Goal: Task Accomplishment & Management: Complete application form

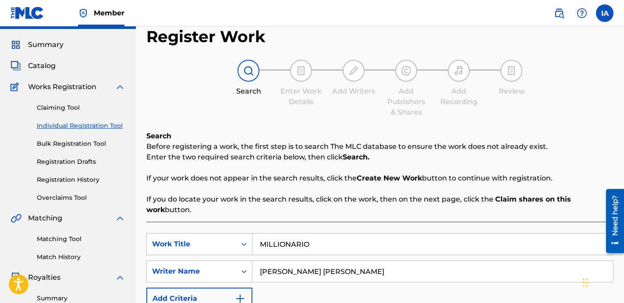
scroll to position [21, 0]
click at [338, 130] on div "Register Work Search Enter Work Details Add Writers Add Publishers & Shares Add…" at bounding box center [379, 282] width 467 height 510
click at [157, 78] on div "Search Enter Work Details Add Writers Add Publishers & Shares Add Recording Rev…" at bounding box center [379, 89] width 467 height 58
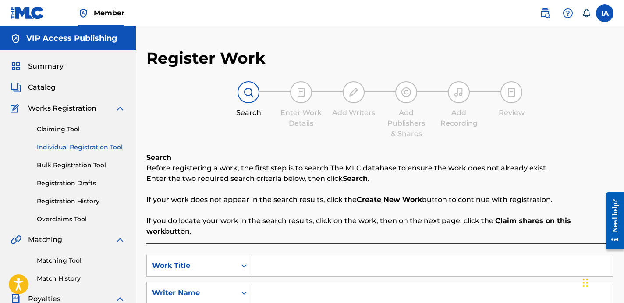
scroll to position [2, 0]
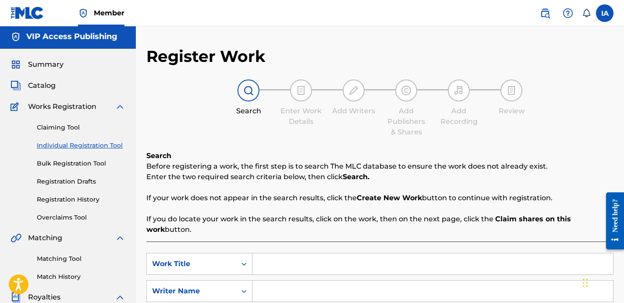
click at [359, 266] on input "Search Form" at bounding box center [433, 263] width 361 height 21
paste input "YOU BABE"
type input "YOU BABE"
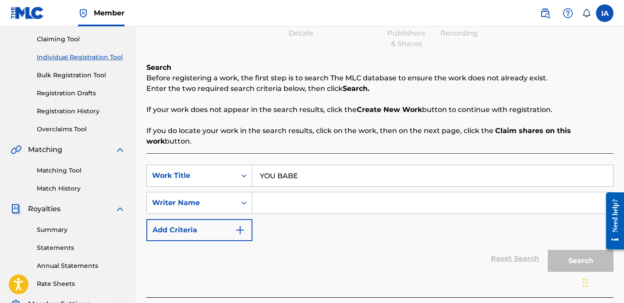
scroll to position [148, 0]
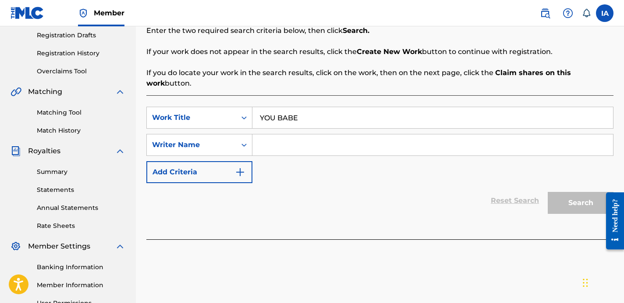
click at [379, 137] on input "Search Form" at bounding box center [433, 144] width 361 height 21
paste input "CARRILLO FABYAN AZRIEL"
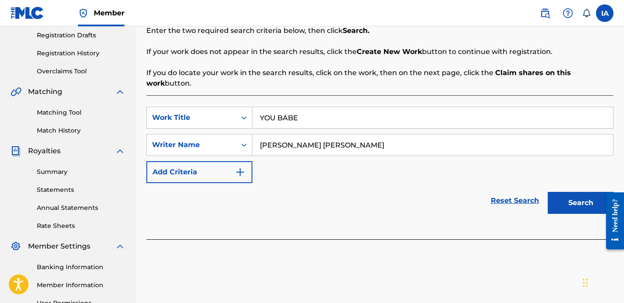
type input "CARRILLO FABYAN AZRIEL"
click at [560, 206] on button "Search" at bounding box center [581, 203] width 66 height 22
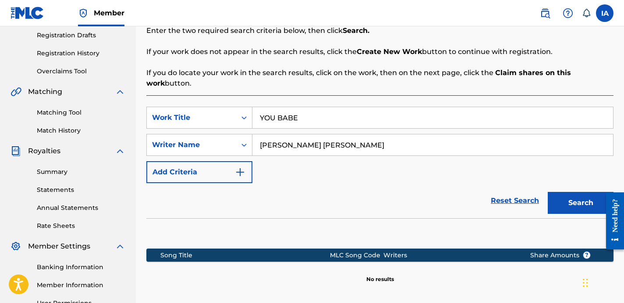
click at [388, 165] on div "SearchWithCriteriad556aab6-f7e3-4eed-b5cb-4bb22c2d1bae Work Title YOU BABE Sear…" at bounding box center [379, 145] width 467 height 76
click at [347, 165] on div "SearchWithCriteriad556aab6-f7e3-4eed-b5cb-4bb22c2d1bae Work Title YOU BABE Sear…" at bounding box center [379, 145] width 467 height 76
click at [379, 178] on div "SearchWithCriteriad556aab6-f7e3-4eed-b5cb-4bb22c2d1bae Work Title YOU BABE Sear…" at bounding box center [379, 145] width 467 height 76
click at [373, 176] on div "SearchWithCriteriad556aab6-f7e3-4eed-b5cb-4bb22c2d1bae Work Title YOU BABE Sear…" at bounding box center [379, 145] width 467 height 76
drag, startPoint x: 399, startPoint y: 200, endPoint x: 392, endPoint y: 195, distance: 9.5
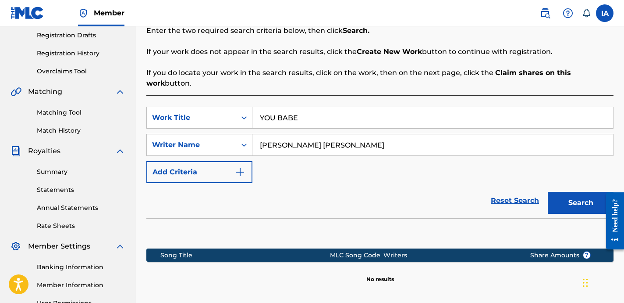
click at [393, 198] on div "Reset Search Search" at bounding box center [379, 200] width 467 height 35
drag, startPoint x: 264, startPoint y: 118, endPoint x: 254, endPoint y: 113, distance: 11.0
click at [254, 113] on input "YOU BABE" at bounding box center [433, 117] width 361 height 21
type input "YOU BABE"
click at [548, 192] on button "Search" at bounding box center [581, 203] width 66 height 22
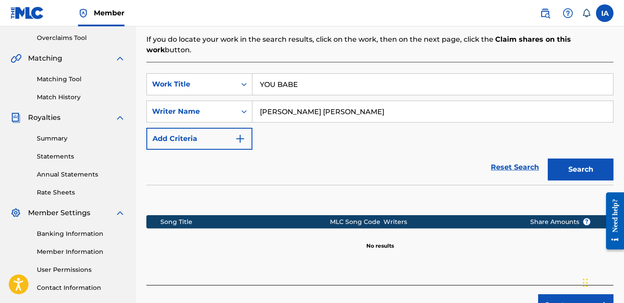
scroll to position [241, 0]
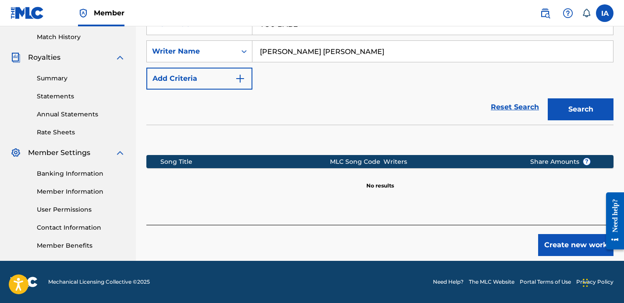
click at [570, 252] on button "Create new work" at bounding box center [575, 245] width 75 height 22
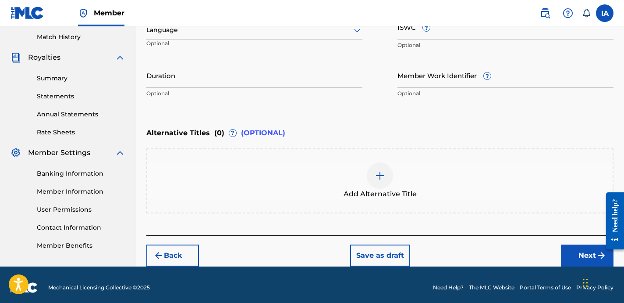
click at [323, 121] on div "Enter Work Details Enter work details for ‘ YOU BABE ’ below. Work Title YOU BA…" at bounding box center [379, 73] width 467 height 324
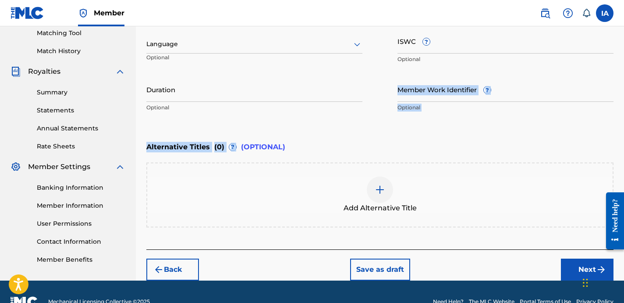
scroll to position [215, 0]
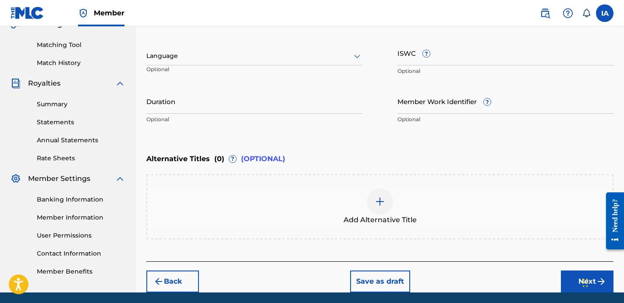
click at [303, 54] on div at bounding box center [254, 55] width 216 height 11
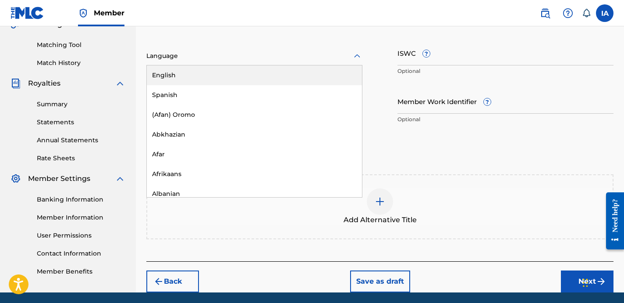
click at [303, 79] on div "English" at bounding box center [254, 75] width 215 height 20
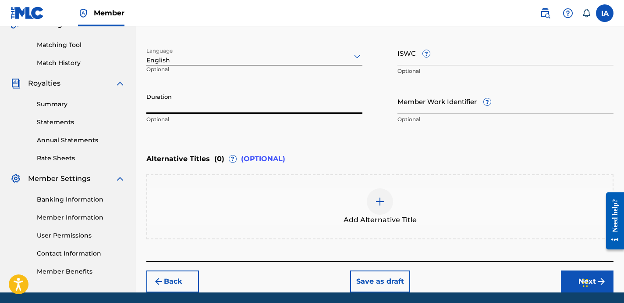
click at [217, 111] on input "Duration" at bounding box center [254, 101] width 216 height 25
click at [269, 100] on input "Duration" at bounding box center [254, 101] width 216 height 25
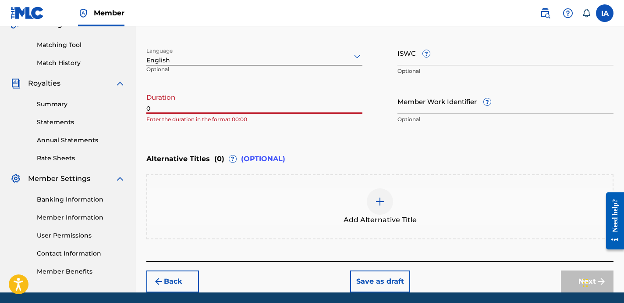
paste input "2:17"
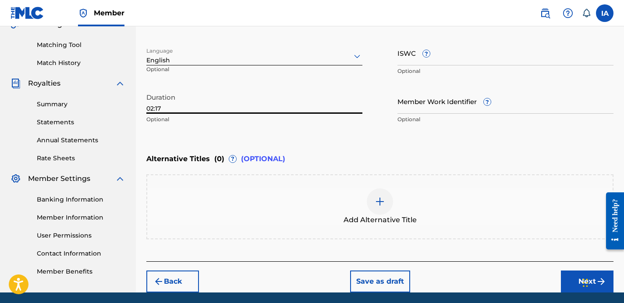
type input "02:17"
click at [389, 151] on div "Alternative Titles ( 0 ) ? (OPTIONAL)" at bounding box center [379, 158] width 467 height 19
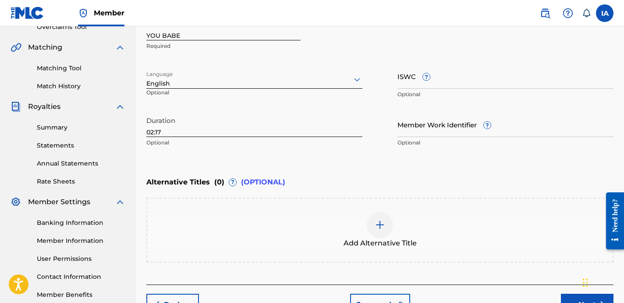
scroll to position [192, 0]
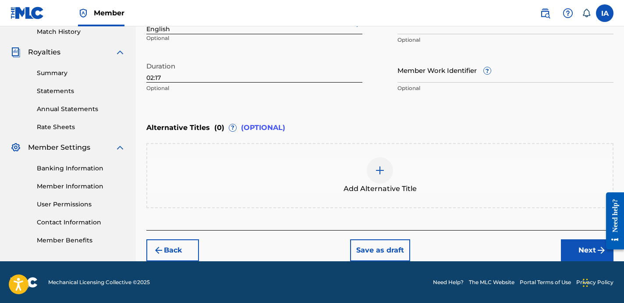
click at [570, 250] on button "Next" at bounding box center [587, 250] width 53 height 22
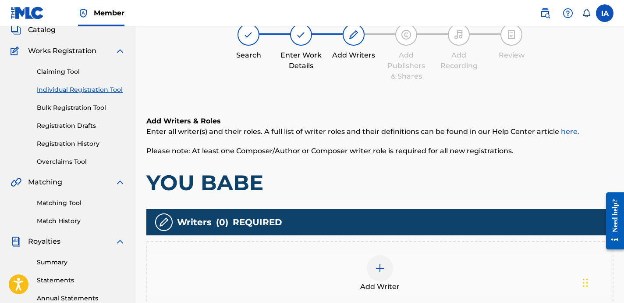
scroll to position [39, 0]
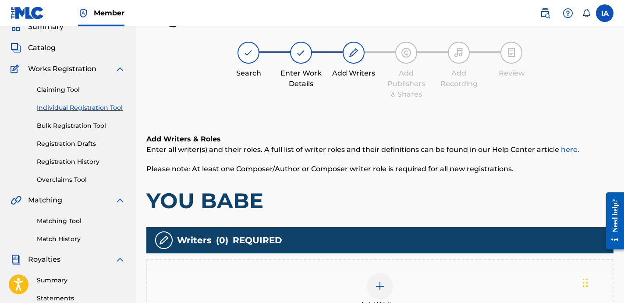
click at [410, 192] on h1 "YOU BABE" at bounding box center [379, 200] width 467 height 26
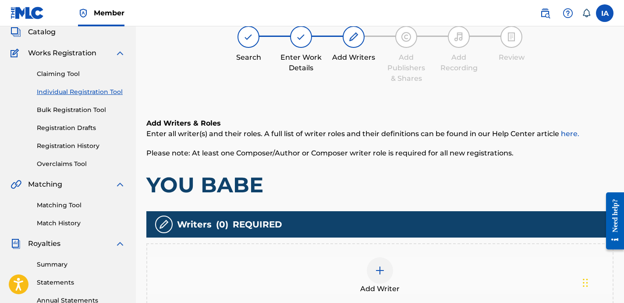
scroll to position [68, 0]
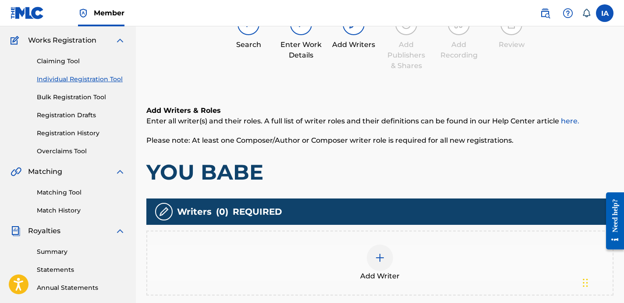
click at [392, 263] on div "Add Writer" at bounding box center [380, 262] width 466 height 37
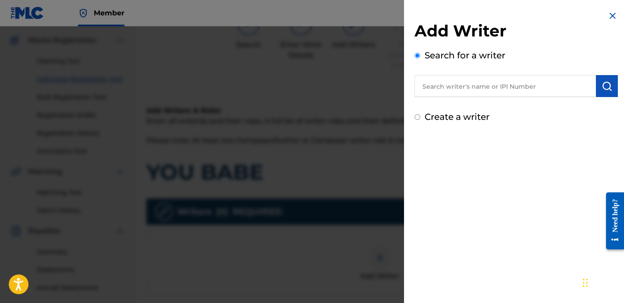
click at [525, 89] on input "text" at bounding box center [506, 86] width 182 height 22
click at [564, 88] on input "text" at bounding box center [506, 86] width 182 height 22
click at [540, 85] on input "text" at bounding box center [506, 86] width 182 height 22
paste input "CARRILLO FABYAN AZRIEL"
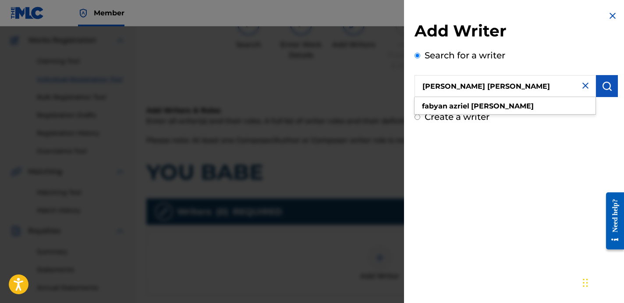
type input "CARRILLO FABYAN AZRIEL"
click at [605, 95] on button "submit" at bounding box center [607, 86] width 22 height 22
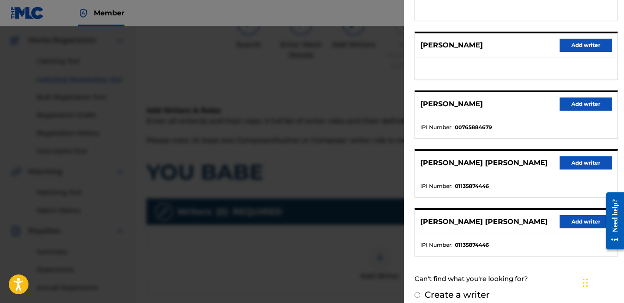
scroll to position [146, 0]
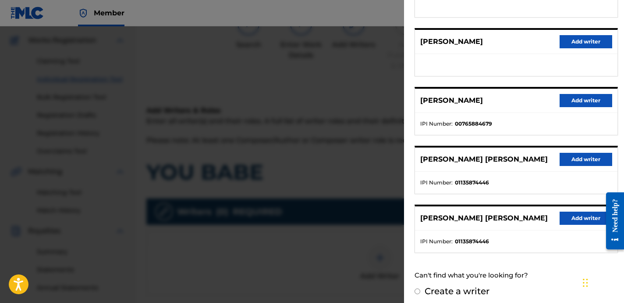
click at [564, 215] on button "Add writer" at bounding box center [586, 217] width 53 height 13
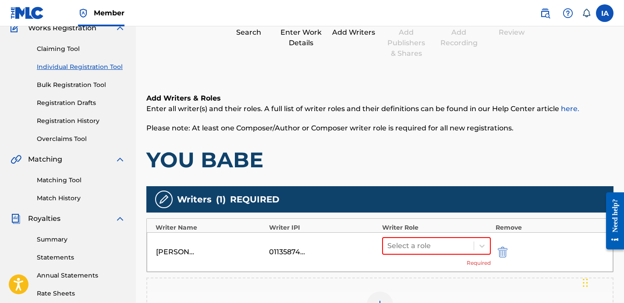
scroll to position [94, 0]
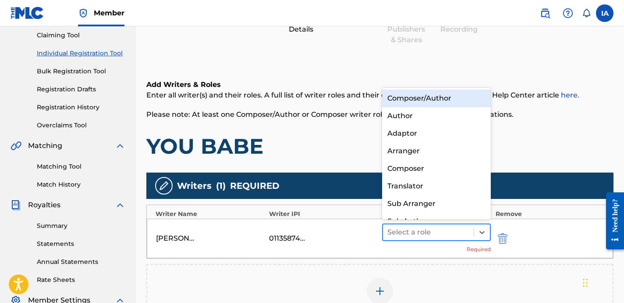
click at [470, 231] on div "Select a role" at bounding box center [428, 232] width 91 height 16
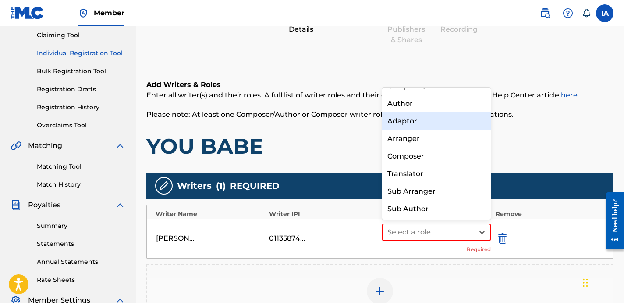
scroll to position [0, 0]
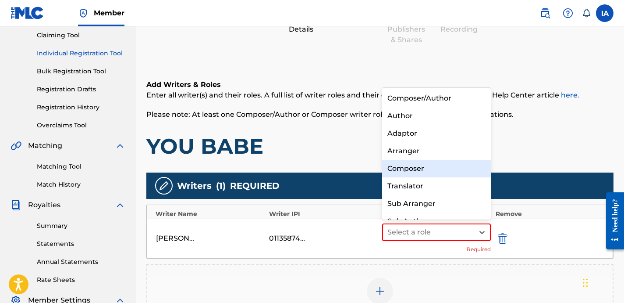
click at [440, 167] on div "Composer" at bounding box center [436, 169] width 109 height 18
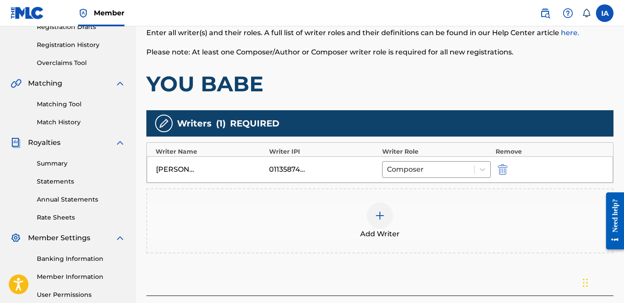
scroll to position [241, 0]
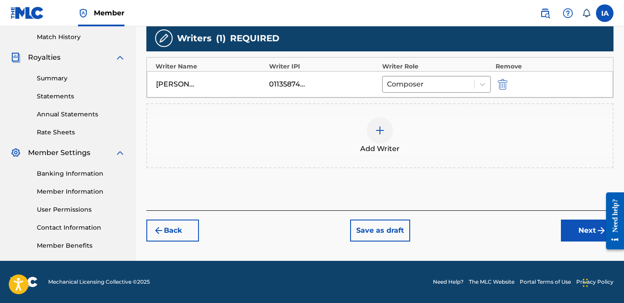
click at [470, 150] on div "Add Writer" at bounding box center [380, 135] width 466 height 37
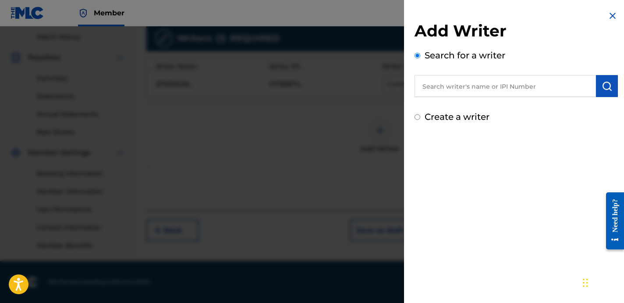
click at [478, 84] on input "text" at bounding box center [506, 86] width 182 height 22
drag, startPoint x: 597, startPoint y: 50, endPoint x: 602, endPoint y: 28, distance: 21.9
click at [597, 47] on div "Add Writer Search for a writer" at bounding box center [516, 59] width 203 height 76
click at [609, 17] on img at bounding box center [613, 16] width 11 height 11
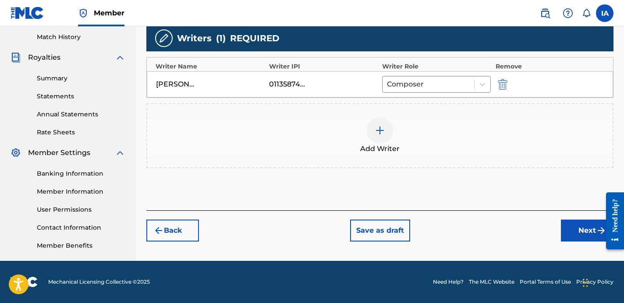
click at [460, 173] on div "Add Writers & Roles Enter all writer(s) and their roles. A full list of writer …" at bounding box center [379, 60] width 467 height 299
click at [571, 234] on button "Next" at bounding box center [587, 230] width 53 height 22
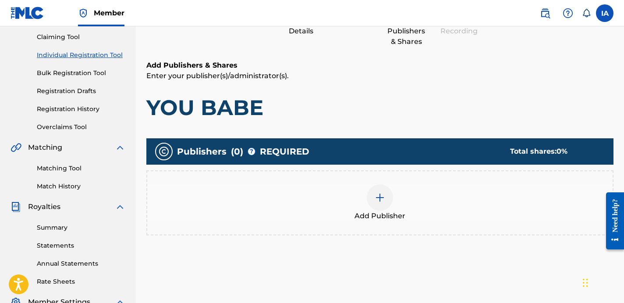
scroll to position [177, 0]
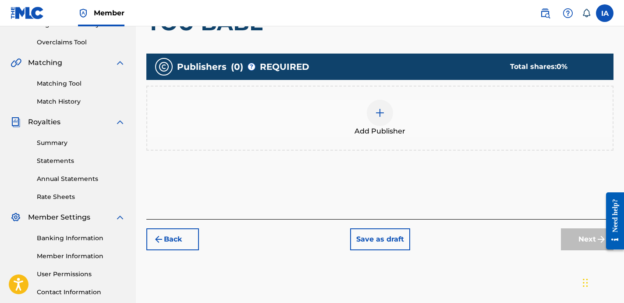
click at [402, 128] on span "Add Publisher" at bounding box center [380, 131] width 51 height 11
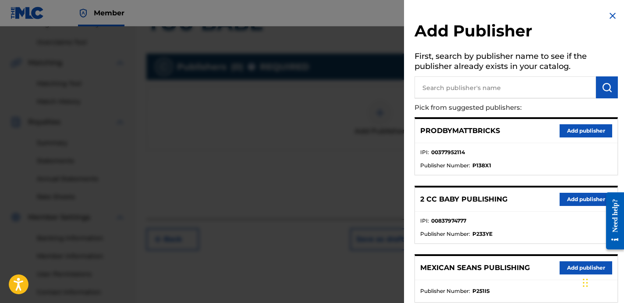
click at [512, 89] on input "text" at bounding box center [506, 87] width 182 height 22
paste input "FARIEL"
type input "FARIEL"
click at [602, 89] on img "submit" at bounding box center [607, 87] width 11 height 11
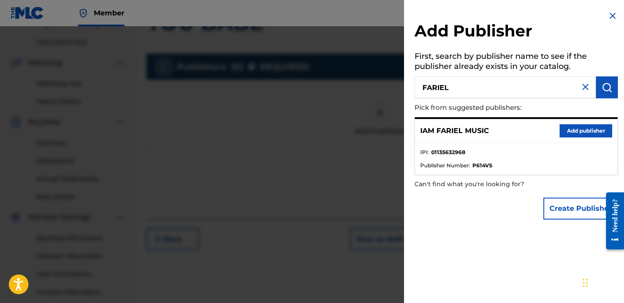
click at [569, 135] on button "Add publisher" at bounding box center [586, 130] width 53 height 13
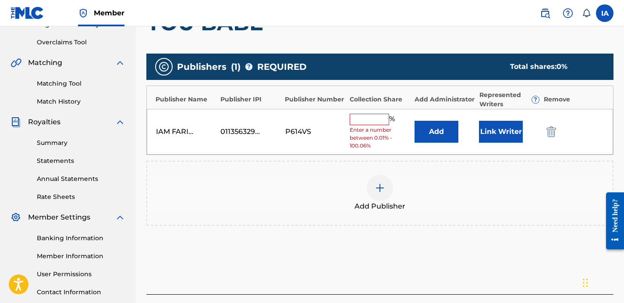
click at [371, 122] on input "text" at bounding box center [369, 119] width 39 height 11
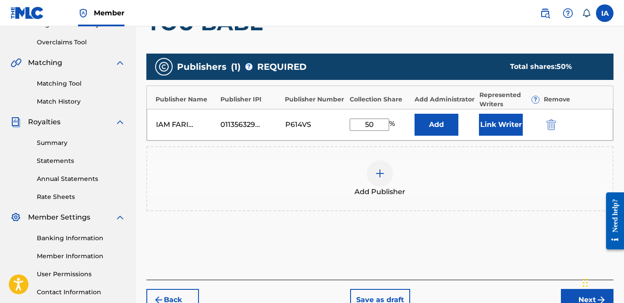
drag, startPoint x: 381, startPoint y: 124, endPoint x: 349, endPoint y: 114, distance: 32.7
click at [361, 120] on input "50" at bounding box center [369, 124] width 39 height 12
type input "50"
click at [431, 124] on button "Add" at bounding box center [437, 125] width 44 height 22
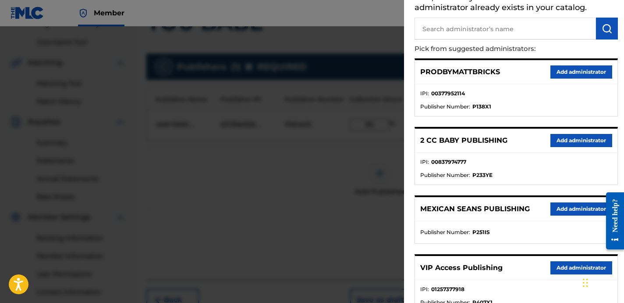
scroll to position [117, 0]
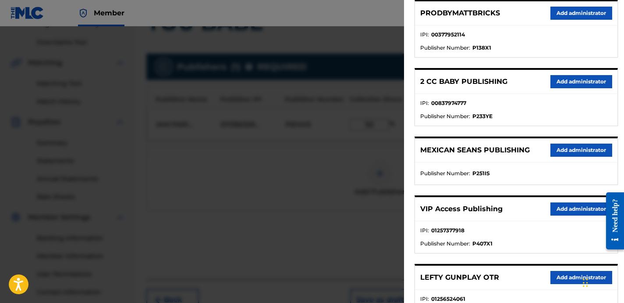
click at [562, 210] on button "Add administrator" at bounding box center [582, 208] width 62 height 13
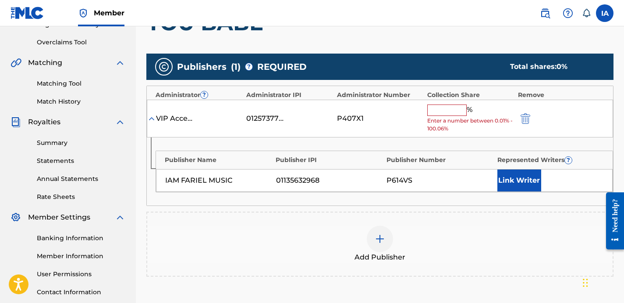
click at [456, 111] on input "text" at bounding box center [446, 109] width 39 height 11
paste input "50"
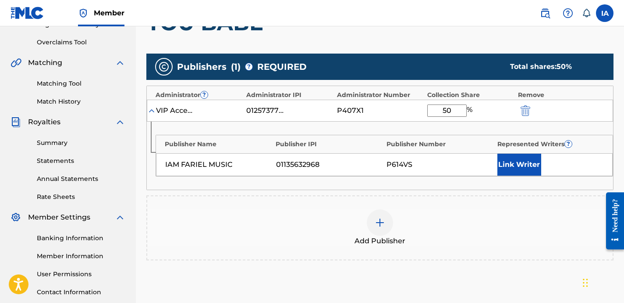
type input "50"
click at [503, 157] on button "Link Writer" at bounding box center [520, 164] width 44 height 22
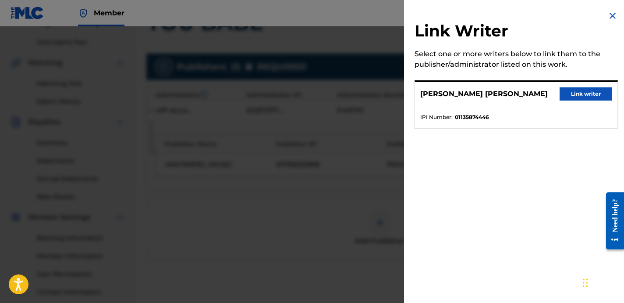
click at [587, 91] on button "Link writer" at bounding box center [586, 93] width 53 height 13
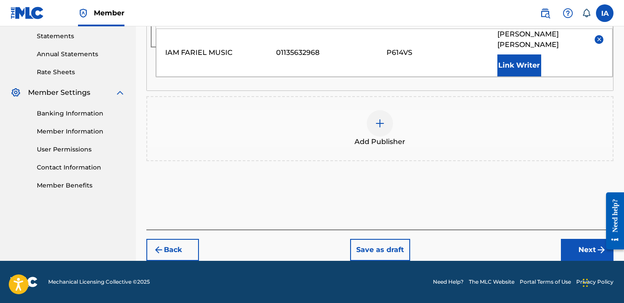
click at [584, 251] on button "Next" at bounding box center [587, 250] width 53 height 22
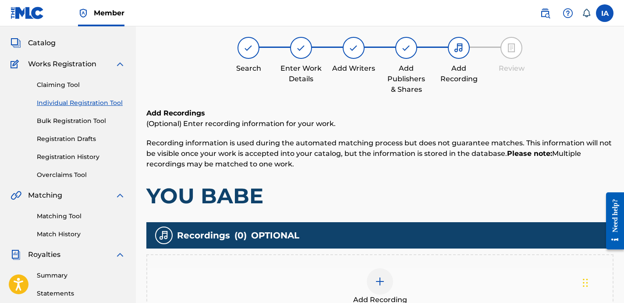
scroll to position [39, 0]
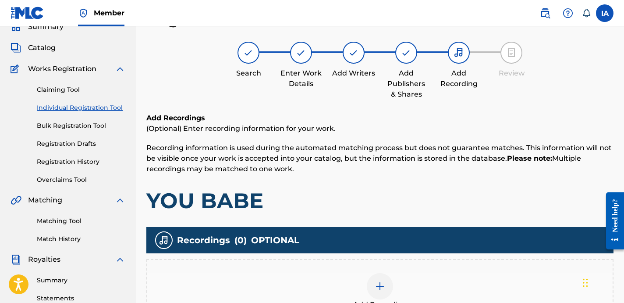
click at [418, 274] on div "Add Recording" at bounding box center [380, 291] width 466 height 37
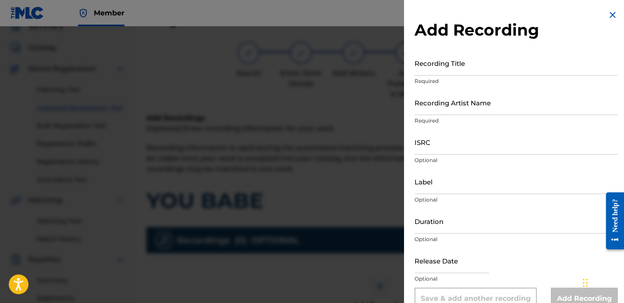
scroll to position [2, 0]
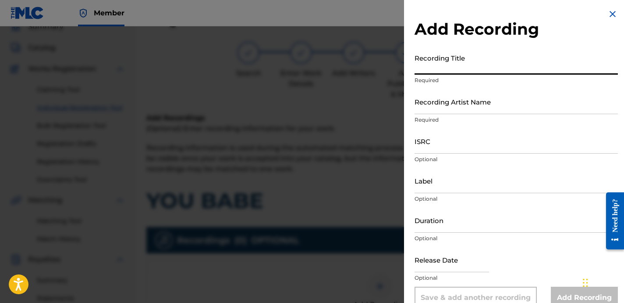
click at [473, 56] on input "Recording Title" at bounding box center [516, 62] width 203 height 25
paste input "YOU BABE"
type input "YOU BABE"
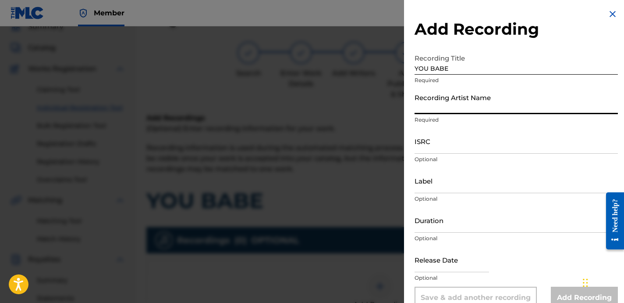
click at [490, 110] on input "Recording Artist Name" at bounding box center [516, 101] width 203 height 25
paste input "ITSLITOBBS"
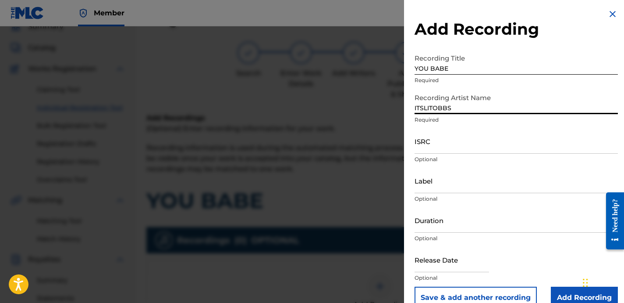
type input "ITSLITOBBS"
click at [434, 148] on input "ISRC" at bounding box center [516, 140] width 203 height 25
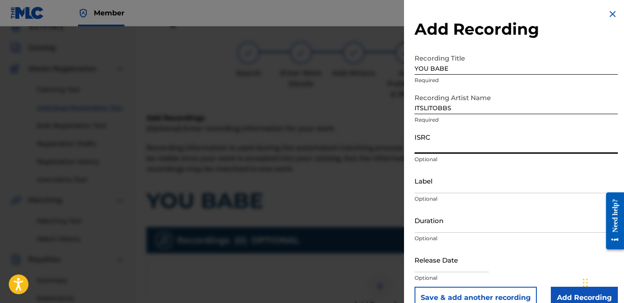
click at [458, 144] on input "ISRC" at bounding box center [516, 140] width 203 height 25
paste input "TCAHL2387852"
type input "TCAHL2387852"
click at [445, 189] on input "Label" at bounding box center [516, 180] width 203 height 25
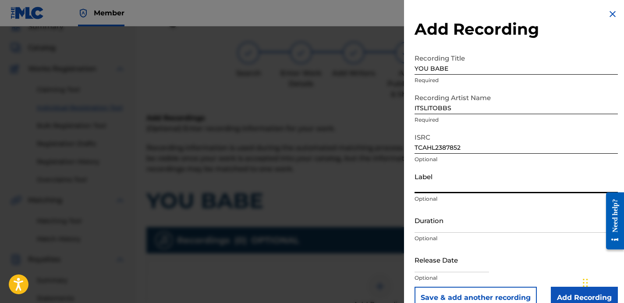
click at [464, 179] on input "Label" at bounding box center [516, 180] width 203 height 25
paste input "ITSLITOBBS"
type input "ITSLITOBBS"
click at [449, 232] on input "Duration" at bounding box center [516, 219] width 203 height 25
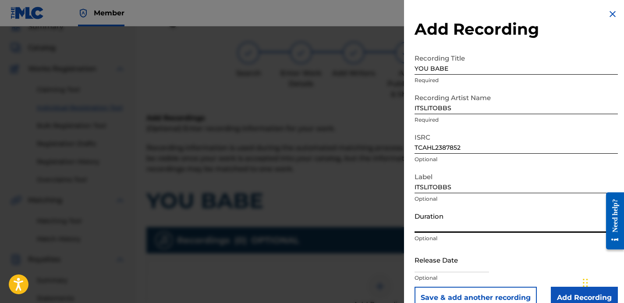
click at [454, 223] on input "Duration" at bounding box center [516, 219] width 203 height 25
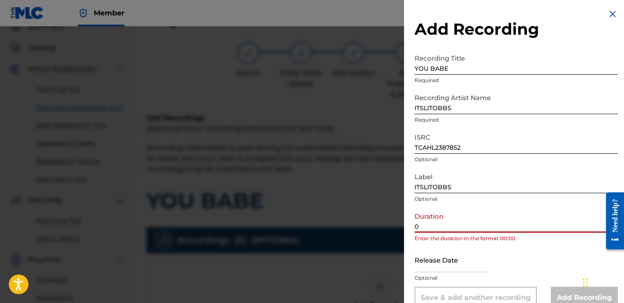
paste input "2:17"
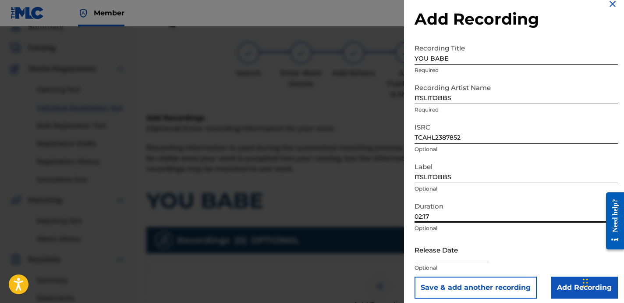
scroll to position [18, 0]
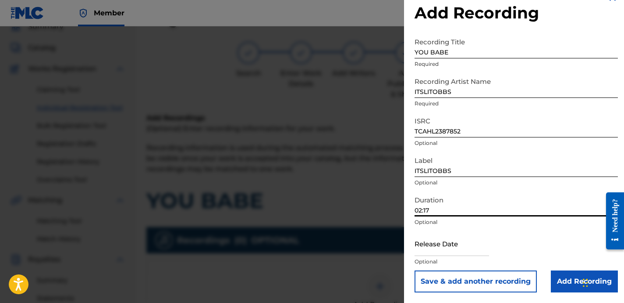
type input "02:17"
click at [572, 284] on input "Add Recording" at bounding box center [584, 281] width 67 height 22
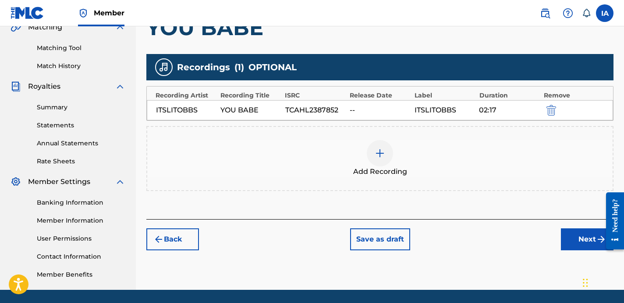
scroll to position [218, 0]
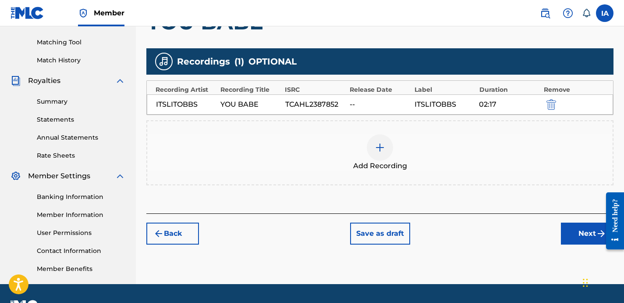
click at [572, 236] on button "Next" at bounding box center [587, 233] width 53 height 22
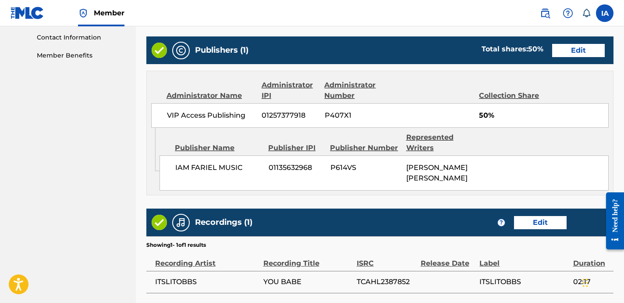
scroll to position [506, 0]
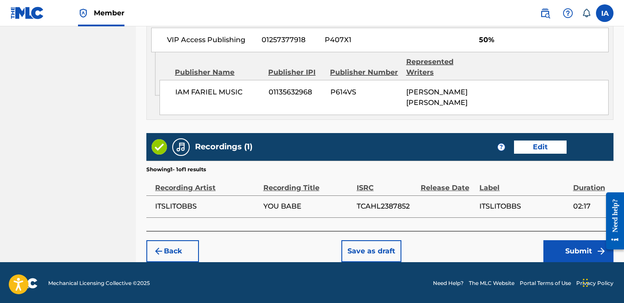
click at [577, 241] on button "Submit" at bounding box center [579, 251] width 70 height 22
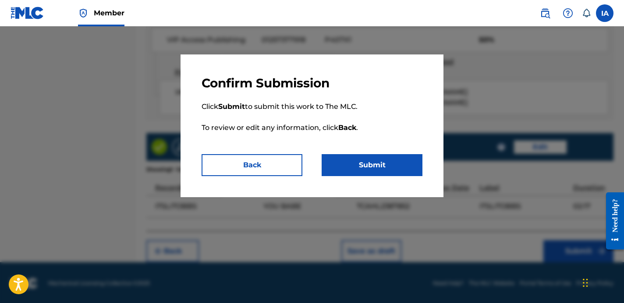
click at [363, 176] on div "Confirm Submission Click Submit to submit this work to The MLC. To review or ed…" at bounding box center [312, 125] width 263 height 142
click at [361, 168] on button "Submit" at bounding box center [372, 165] width 101 height 22
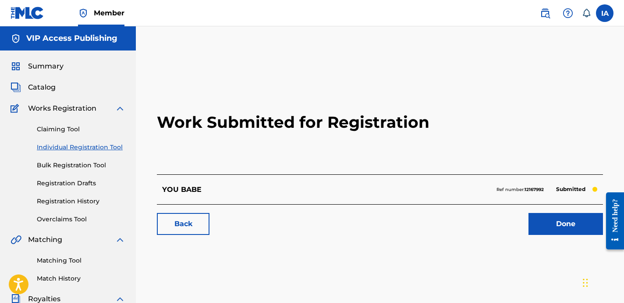
click at [107, 148] on link "Individual Registration Tool" at bounding box center [81, 146] width 89 height 9
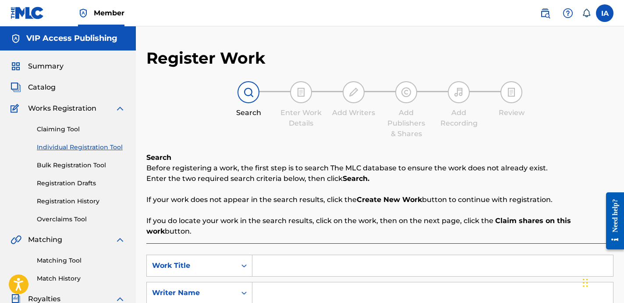
click at [395, 257] on input "Search Form" at bounding box center [433, 265] width 361 height 21
paste input "YOLO"
type input "YOLO"
click at [405, 288] on input "Search Form" at bounding box center [433, 292] width 361 height 21
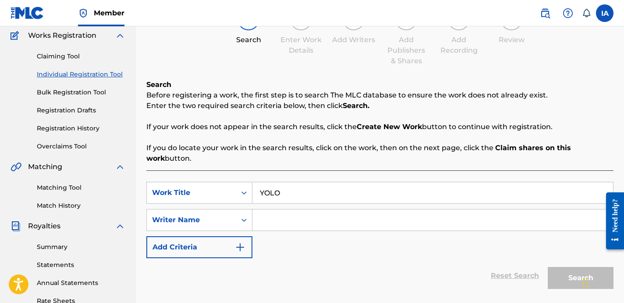
scroll to position [132, 0]
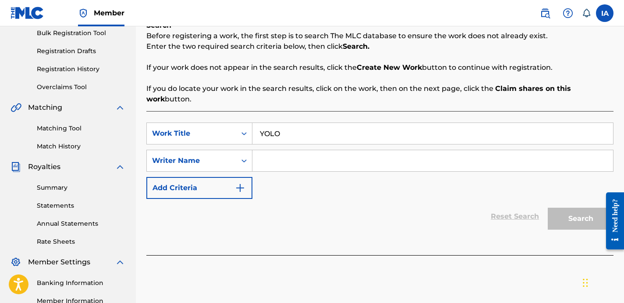
click at [441, 169] on input "Search Form" at bounding box center [433, 160] width 361 height 21
paste input "CARRILLO FABYAN AZRIEL"
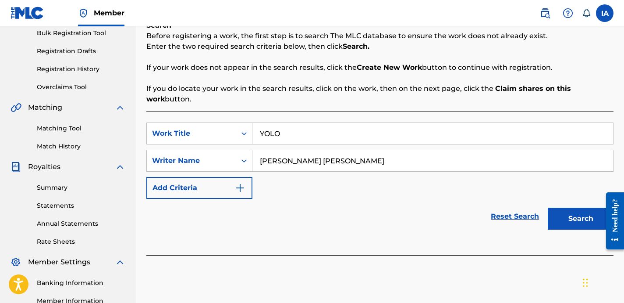
type input "CARRILLO FABYAN AZRIEL"
click at [386, 194] on div "SearchWithCriteriad556aab6-f7e3-4eed-b5cb-4bb22c2d1bae Work Title YOLO SearchWi…" at bounding box center [379, 160] width 467 height 76
click at [593, 227] on button "Search" at bounding box center [581, 218] width 66 height 22
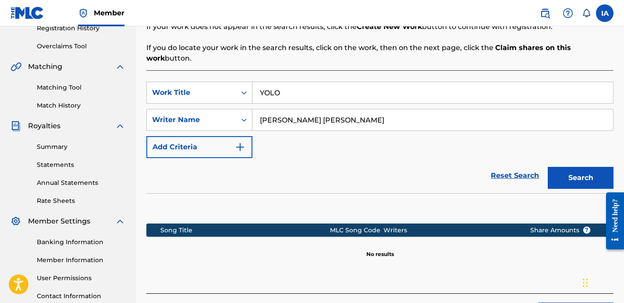
scroll to position [198, 0]
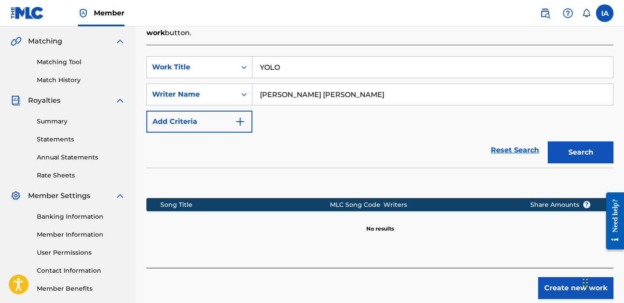
click at [556, 280] on button "Create new work" at bounding box center [575, 288] width 75 height 22
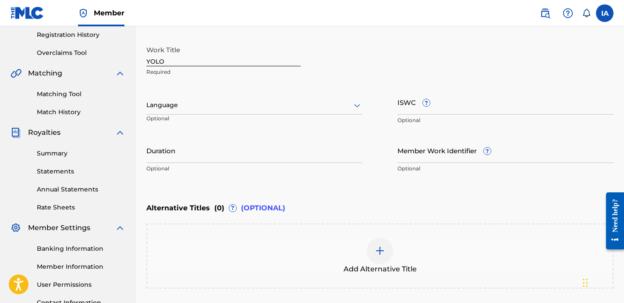
scroll to position [162, 0]
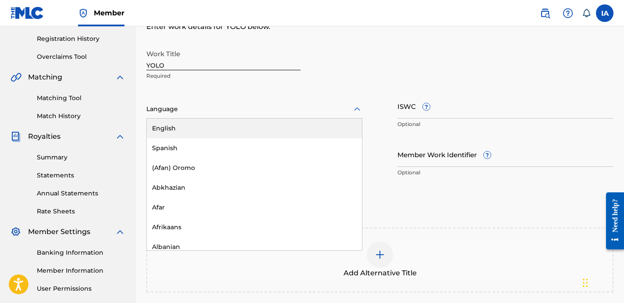
click at [184, 110] on div at bounding box center [254, 108] width 216 height 11
click at [190, 138] on div "English" at bounding box center [254, 128] width 215 height 20
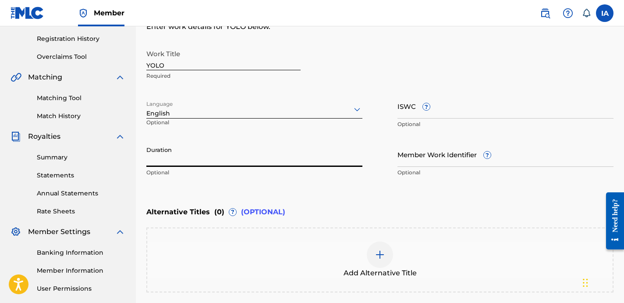
click at [193, 164] on input "Duration" at bounding box center [254, 154] width 216 height 25
click at [318, 155] on input "Duration" at bounding box center [254, 154] width 216 height 25
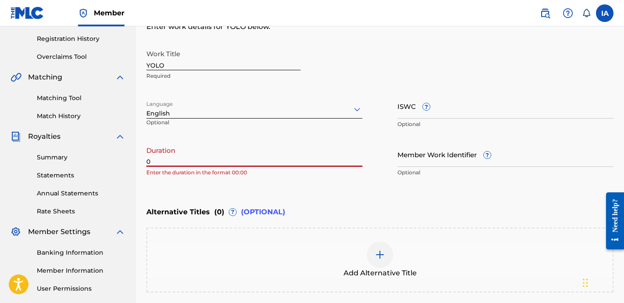
paste input "2:26"
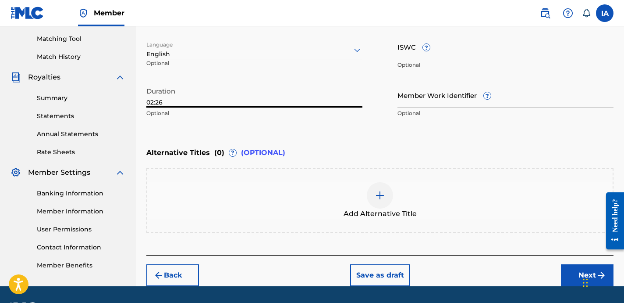
scroll to position [246, 0]
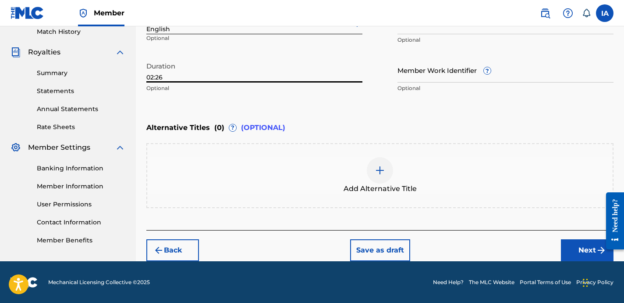
type input "02:26"
click at [571, 252] on button "Next" at bounding box center [587, 250] width 53 height 22
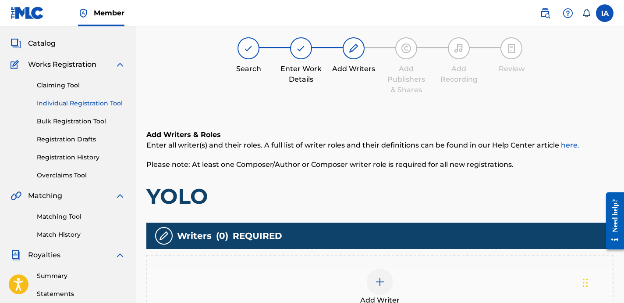
scroll to position [39, 0]
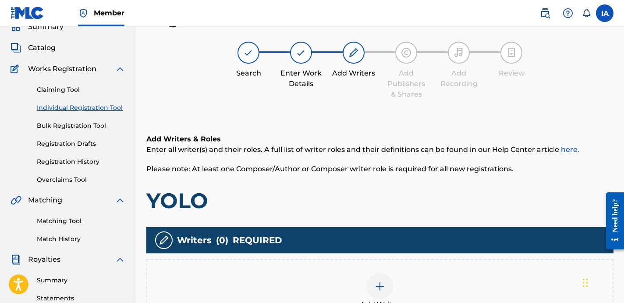
click at [352, 287] on div "Add Writer" at bounding box center [380, 291] width 466 height 37
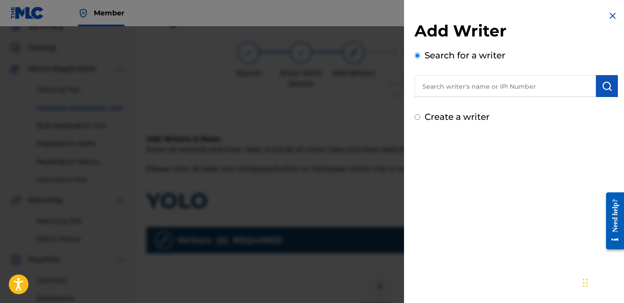
click at [530, 77] on input "text" at bounding box center [506, 86] width 182 height 22
paste input "CARRILLO FABYAN AZRIEL"
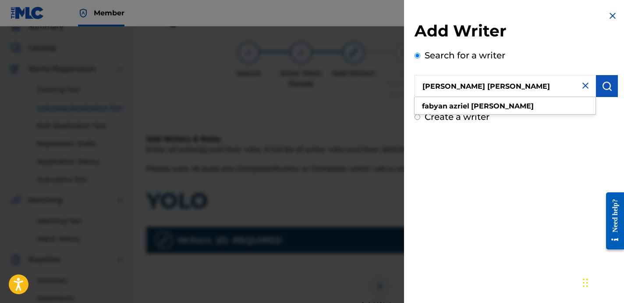
type input "CARRILLO FABYAN AZRIEL"
click at [597, 90] on button "submit" at bounding box center [607, 86] width 22 height 22
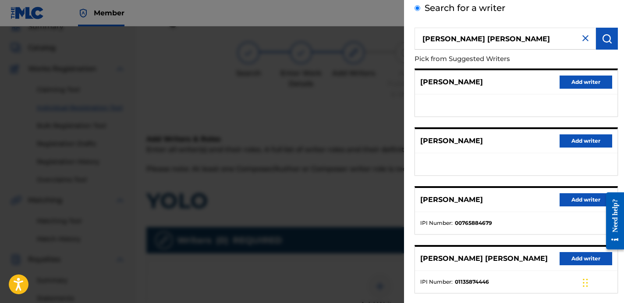
scroll to position [137, 0]
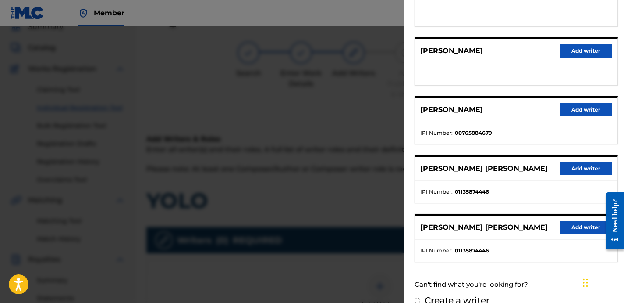
click at [573, 225] on button "Add writer" at bounding box center [586, 227] width 53 height 13
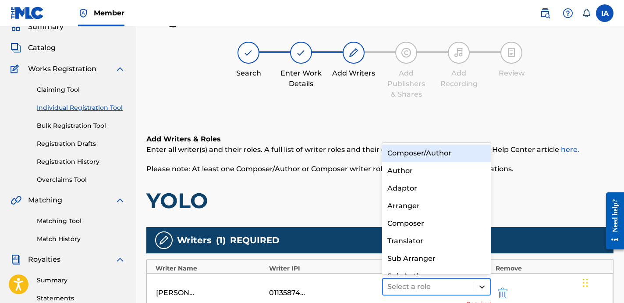
click at [476, 285] on div at bounding box center [482, 286] width 16 height 16
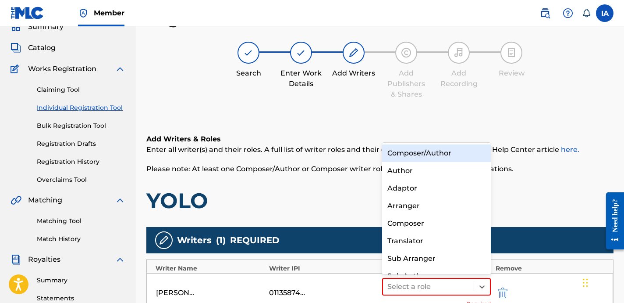
scroll to position [12, 0]
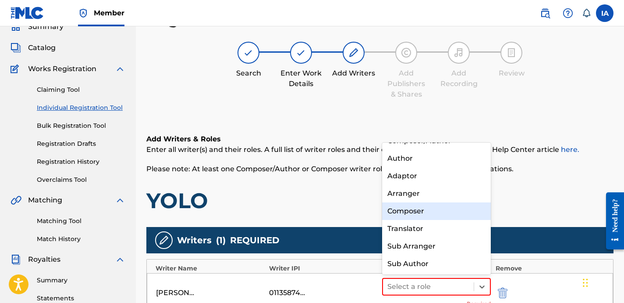
click at [459, 208] on div "Composer" at bounding box center [436, 211] width 109 height 18
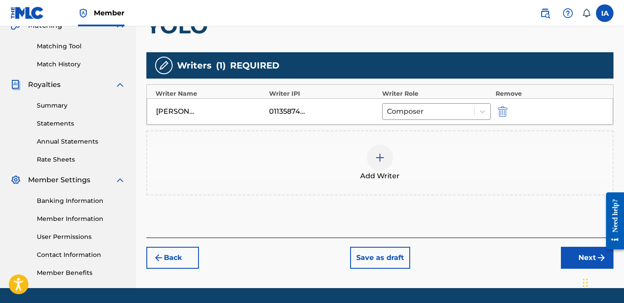
scroll to position [241, 0]
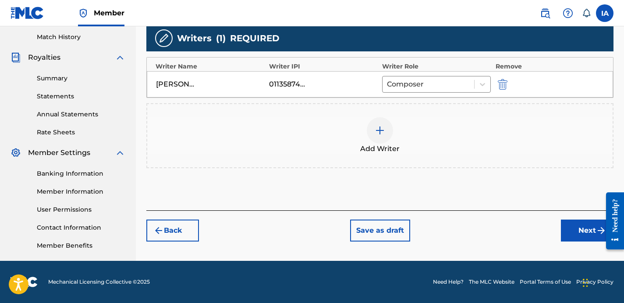
click at [563, 235] on button "Next" at bounding box center [587, 230] width 53 height 22
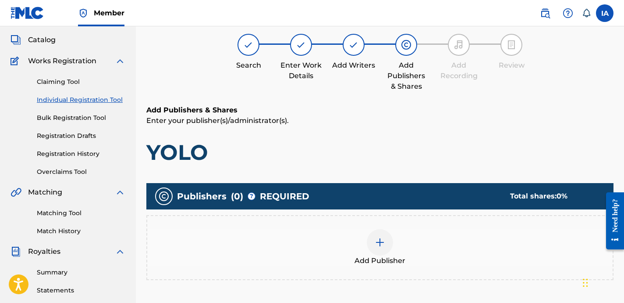
scroll to position [39, 0]
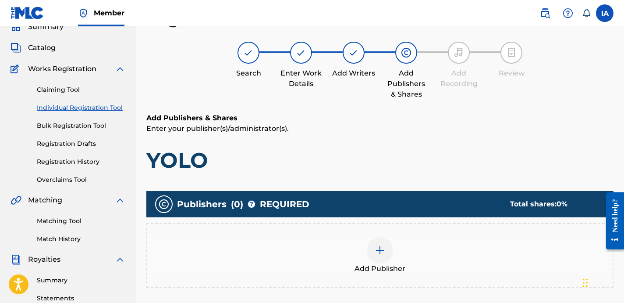
click at [402, 233] on div "Add Publisher" at bounding box center [379, 255] width 467 height 65
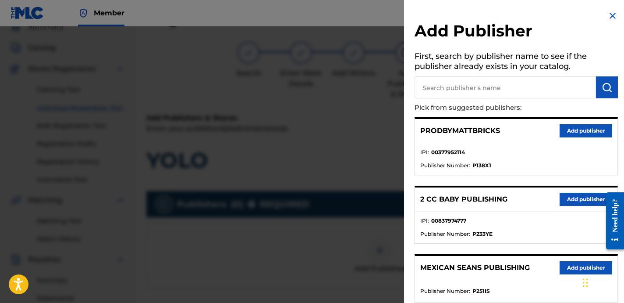
click at [534, 87] on input "text" at bounding box center [506, 87] width 182 height 22
paste input "FARIEL"
type input "FARIEL"
click at [609, 96] on button "submit" at bounding box center [607, 87] width 22 height 22
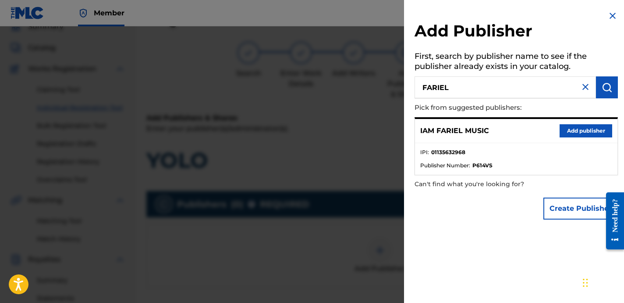
click at [568, 135] on button "Add publisher" at bounding box center [586, 130] width 53 height 13
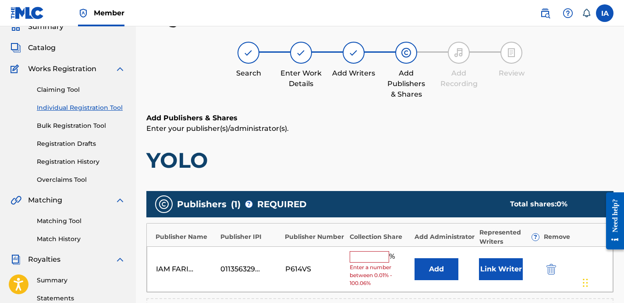
click at [466, 155] on h1 "YOLO" at bounding box center [379, 160] width 467 height 26
click at [356, 262] on input "text" at bounding box center [369, 256] width 39 height 11
click at [377, 260] on input "text" at bounding box center [369, 256] width 39 height 11
type input "50"
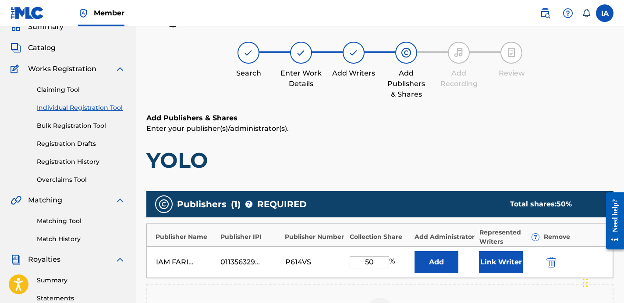
click at [428, 249] on div "IAM FARIEL MUSIC 01135632968 P614VS 50 % Add Link Writer" at bounding box center [380, 262] width 466 height 32
click at [438, 258] on button "Add" at bounding box center [437, 262] width 44 height 22
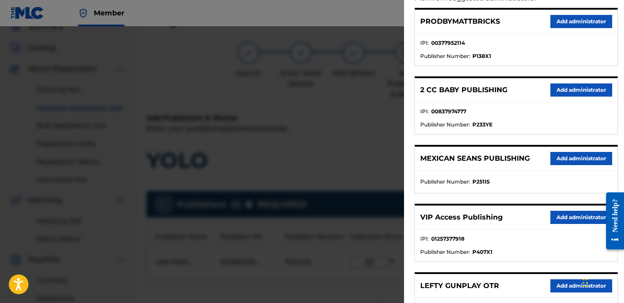
scroll to position [110, 0]
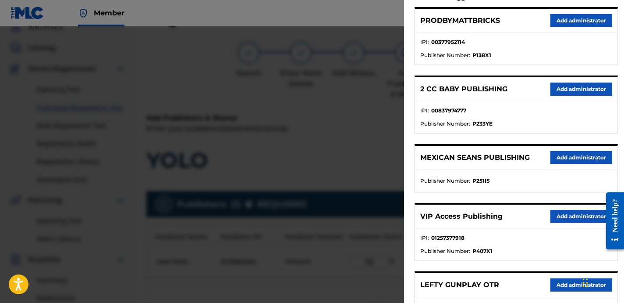
click at [567, 219] on button "Add administrator" at bounding box center [582, 216] width 62 height 13
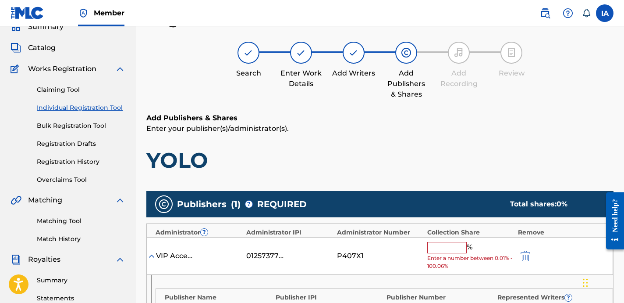
click at [453, 248] on input "text" at bounding box center [446, 247] width 39 height 11
type input "50"
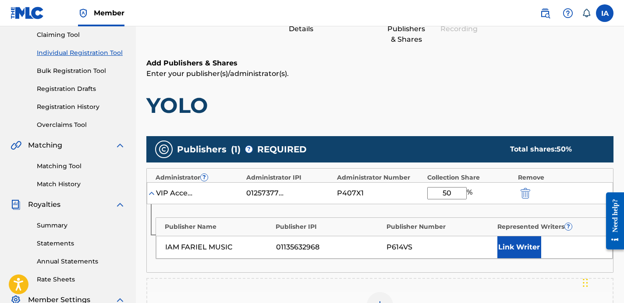
scroll to position [120, 0]
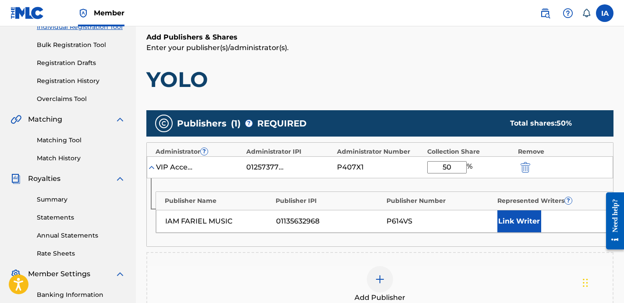
click at [511, 224] on button "Link Writer" at bounding box center [520, 221] width 44 height 22
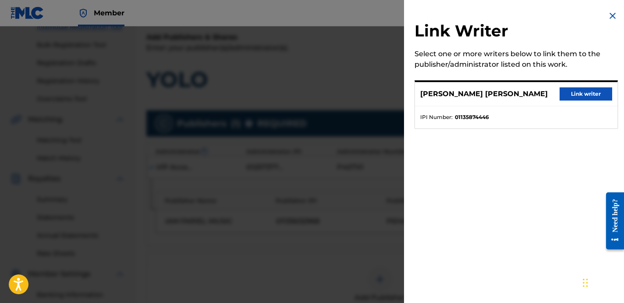
click at [566, 95] on button "Link writer" at bounding box center [586, 93] width 53 height 13
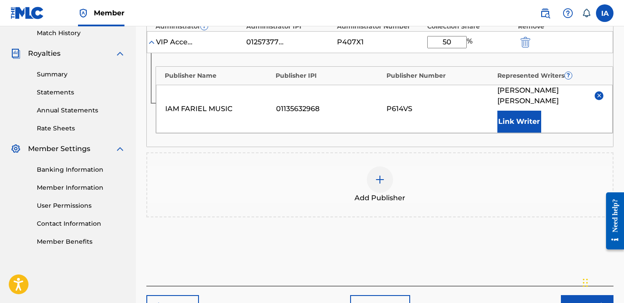
scroll to position [301, 0]
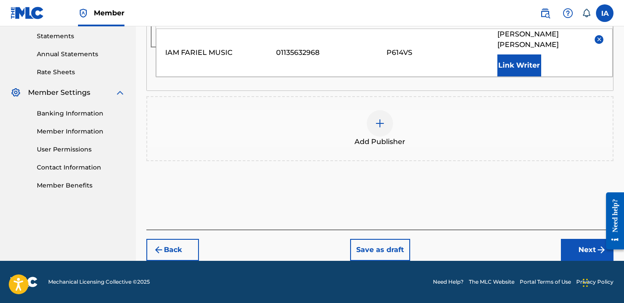
click at [571, 236] on div "Back Save as draft Next" at bounding box center [379, 244] width 467 height 31
click at [571, 238] on div "Back Save as draft Next" at bounding box center [379, 244] width 467 height 31
click at [575, 245] on button "Next" at bounding box center [587, 250] width 53 height 22
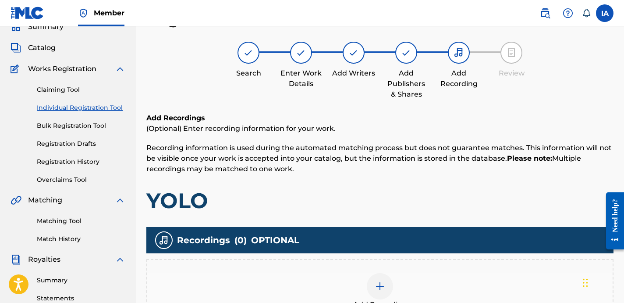
scroll to position [157, 0]
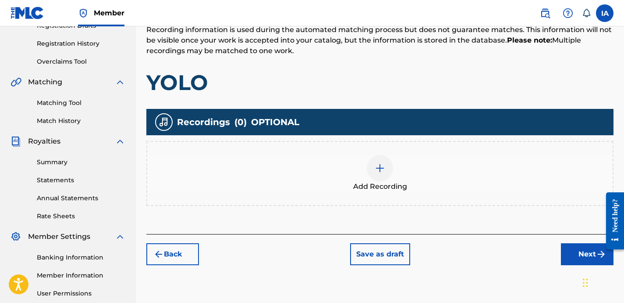
click at [394, 185] on span "Add Recording" at bounding box center [380, 186] width 54 height 11
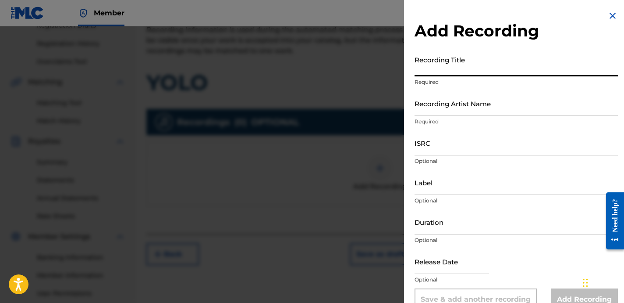
click at [455, 70] on input "Recording Title" at bounding box center [516, 63] width 203 height 25
paste input "YOLO"
type input "YOLO"
click at [464, 105] on input "Recording Artist Name" at bounding box center [516, 103] width 203 height 25
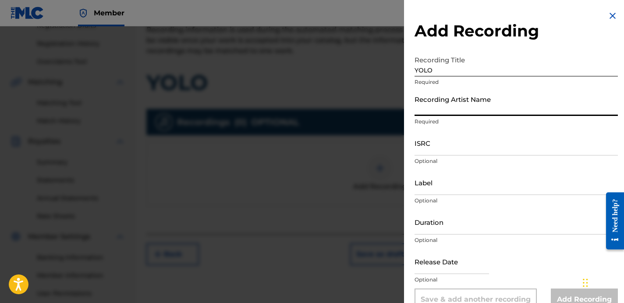
click at [484, 103] on input "Recording Artist Name" at bounding box center [516, 103] width 203 height 25
paste input "FROSTY CHASING DOUGH"
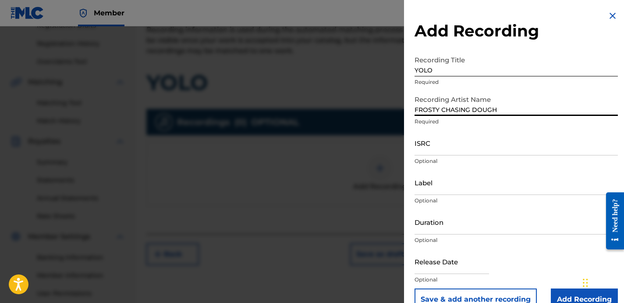
type input "FROSTY CHASING DOUGH"
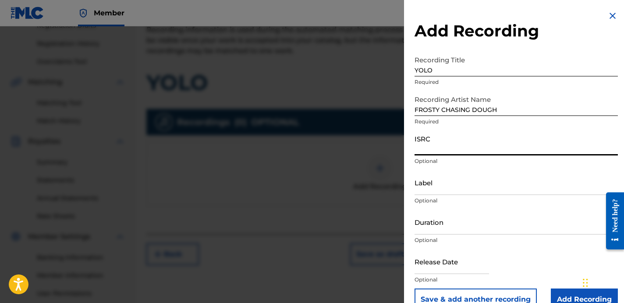
click at [447, 145] on input "ISRC" at bounding box center [516, 142] width 203 height 25
click at [448, 146] on input "ISRC" at bounding box center [516, 142] width 203 height 25
paste input "QZNMT2367981"
type input "QZNMT2367981"
click at [452, 181] on input "Label" at bounding box center [516, 182] width 203 height 25
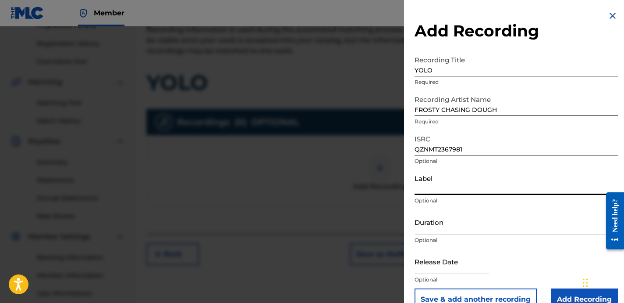
paste input "FROSTY CHASING DOUGH"
type input "FROSTY CHASING DOUGH"
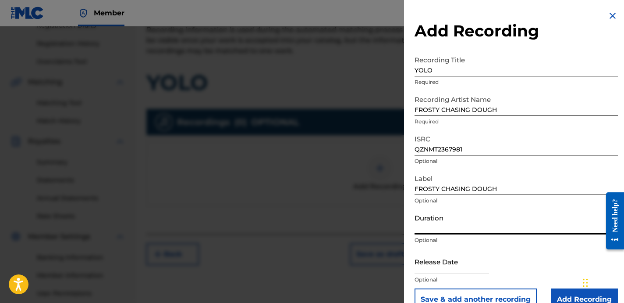
click at [464, 221] on input "Duration" at bounding box center [516, 221] width 203 height 25
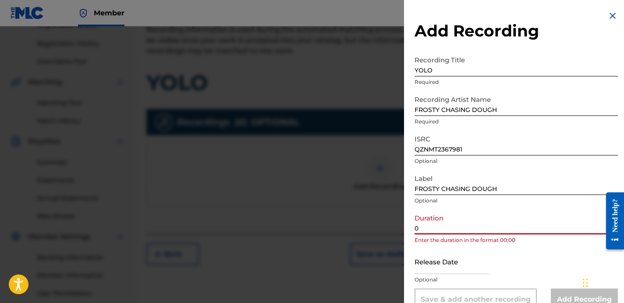
paste input "2:26"
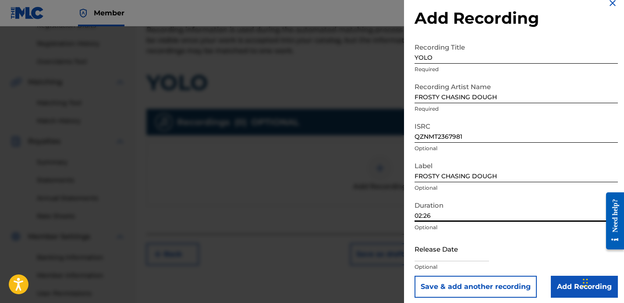
scroll to position [18, 0]
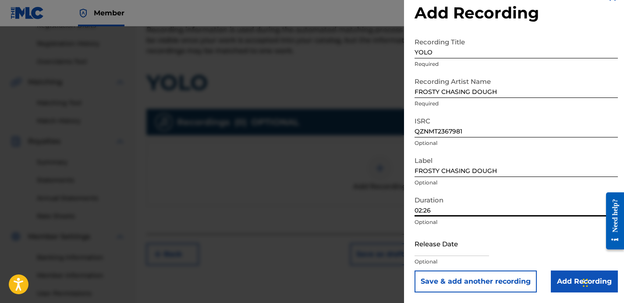
type input "02:26"
click at [560, 273] on input "Add Recording" at bounding box center [584, 281] width 67 height 22
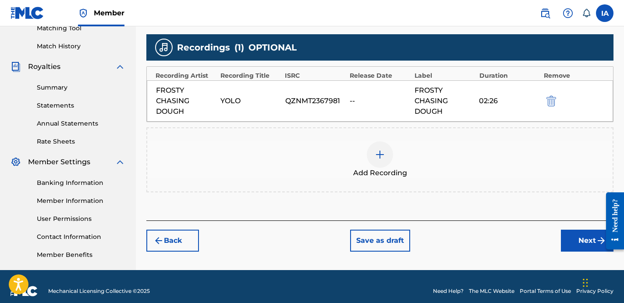
scroll to position [235, 0]
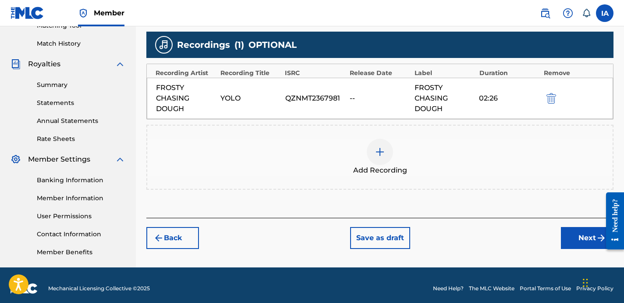
click at [579, 241] on button "Next" at bounding box center [587, 238] width 53 height 22
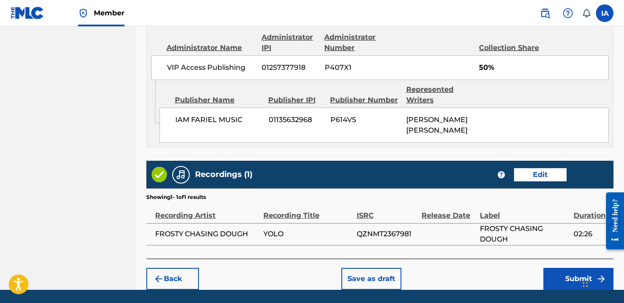
scroll to position [506, 0]
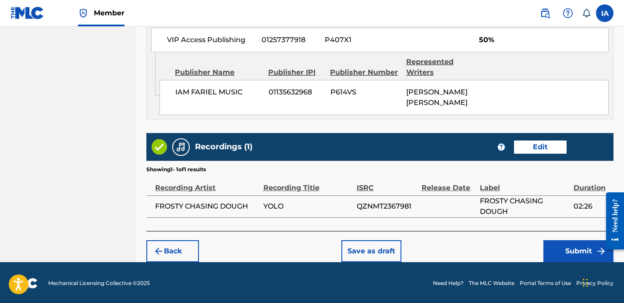
click at [563, 247] on button "Submit" at bounding box center [579, 251] width 70 height 22
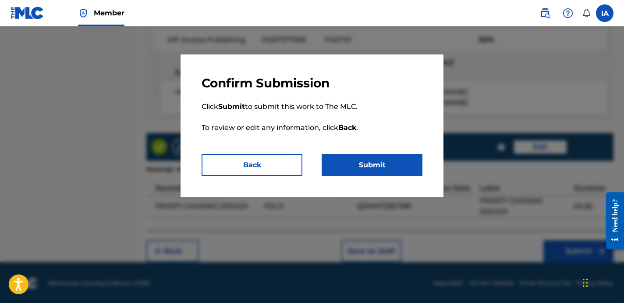
click at [375, 173] on button "Submit" at bounding box center [372, 165] width 101 height 22
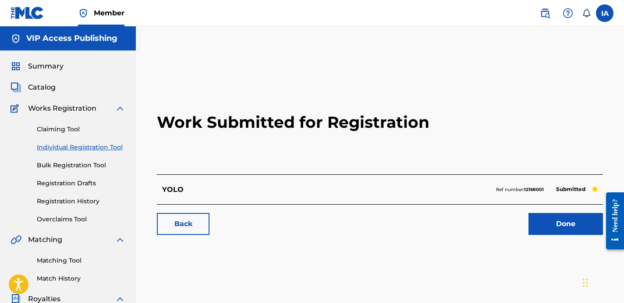
click at [101, 149] on link "Individual Registration Tool" at bounding box center [81, 146] width 89 height 9
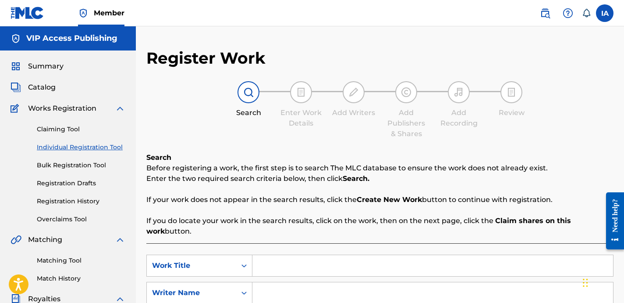
click at [382, 268] on input "Search Form" at bounding box center [433, 265] width 361 height 21
paste input "WONT STOP"
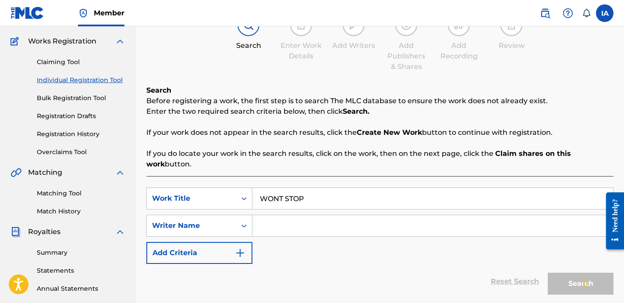
scroll to position [69, 0]
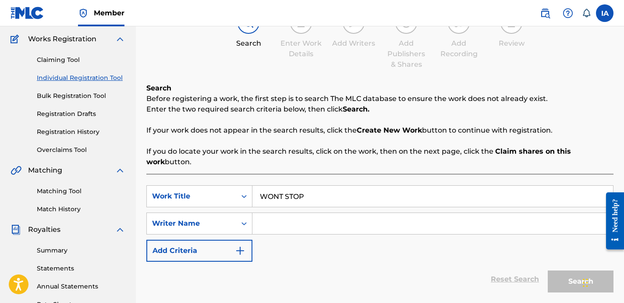
type input "WONT STOP"
click at [370, 217] on input "Search Form" at bounding box center [433, 223] width 361 height 21
click at [360, 228] on input "Search Form" at bounding box center [433, 223] width 361 height 21
click at [314, 229] on input "Search Form" at bounding box center [433, 223] width 361 height 21
click at [363, 223] on input "Search Form" at bounding box center [433, 223] width 361 height 21
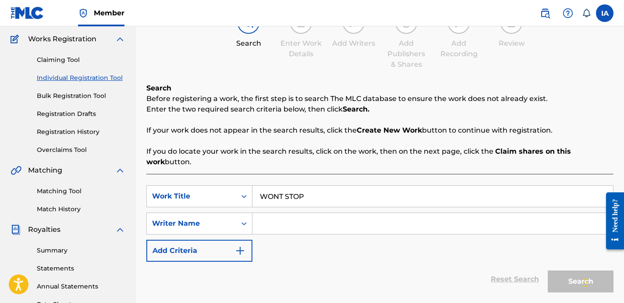
click at [402, 225] on input "Search Form" at bounding box center [433, 223] width 361 height 21
paste input "CARRILLO FABYAN AZRIEL"
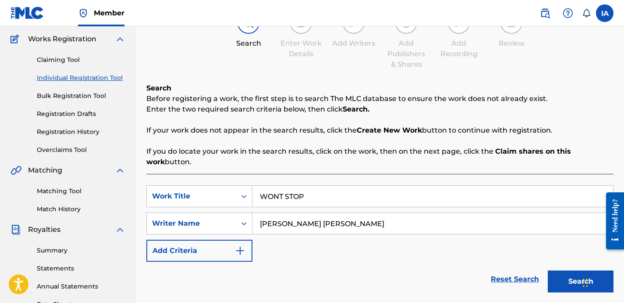
type input "CARRILLO FABYAN AZRIEL"
click at [570, 289] on button "Search" at bounding box center [581, 281] width 66 height 22
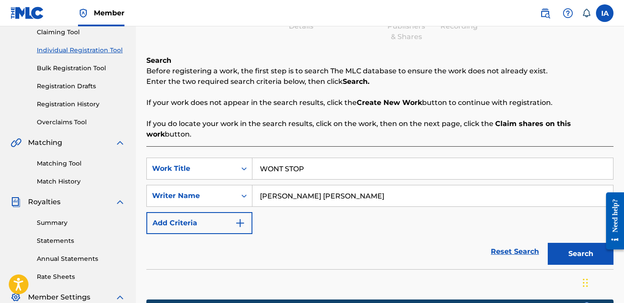
scroll to position [178, 0]
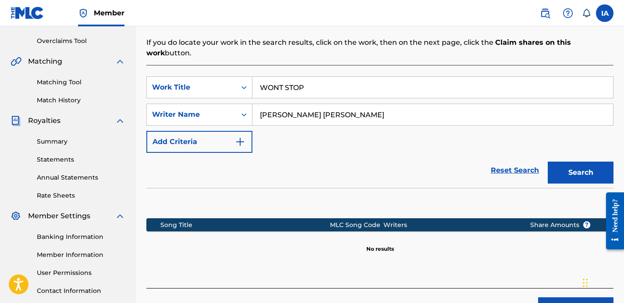
click at [564, 168] on button "Search" at bounding box center [581, 172] width 66 height 22
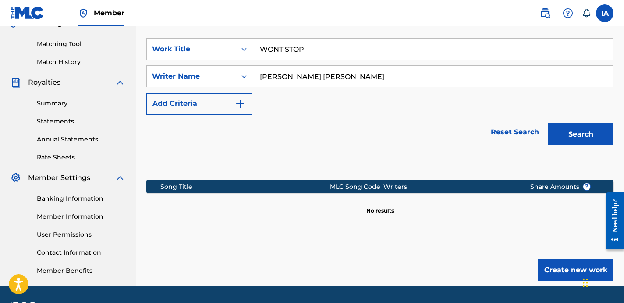
scroll to position [241, 0]
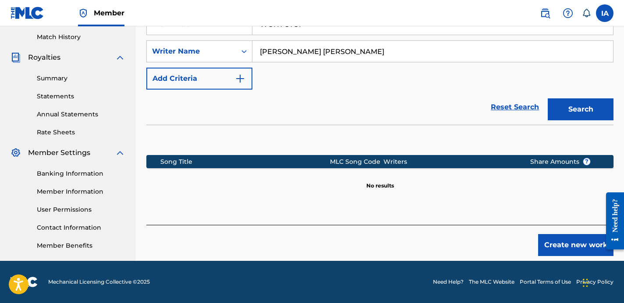
click at [561, 235] on button "Create new work" at bounding box center [575, 245] width 75 height 22
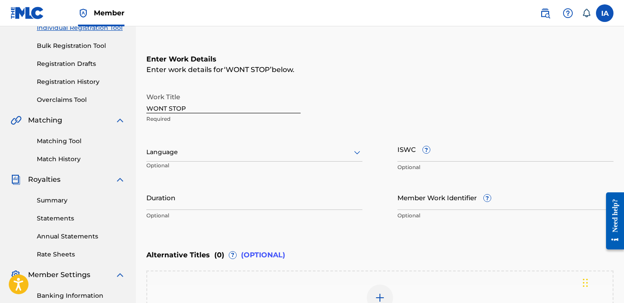
scroll to position [116, 0]
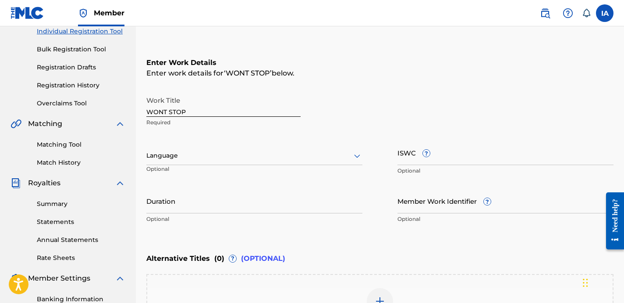
click at [224, 158] on div at bounding box center [254, 155] width 216 height 11
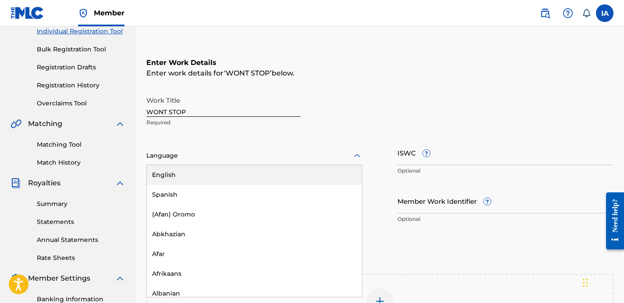
click at [183, 182] on div "English" at bounding box center [254, 175] width 215 height 20
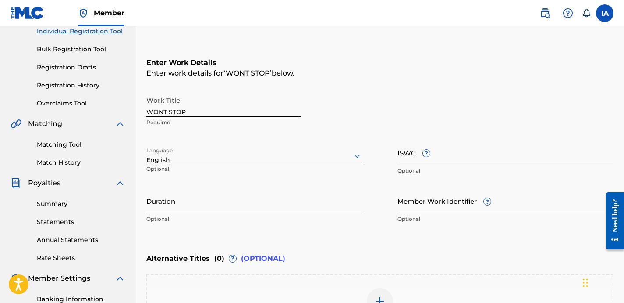
click at [189, 208] on input "Duration" at bounding box center [254, 200] width 216 height 25
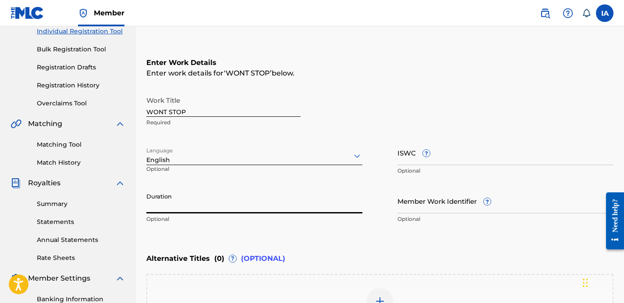
click at [171, 208] on input "Duration" at bounding box center [254, 200] width 216 height 25
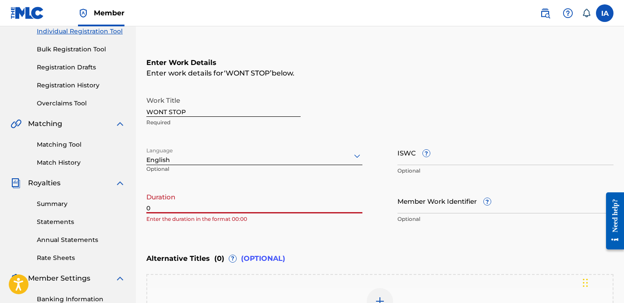
paste input "2:17"
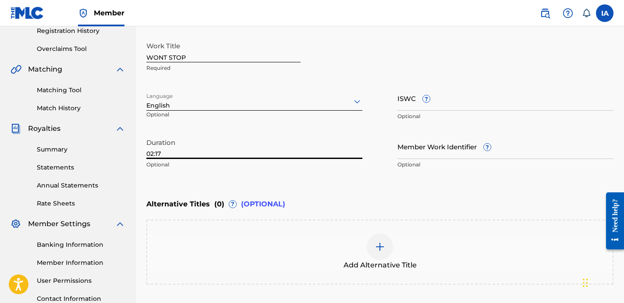
scroll to position [209, 0]
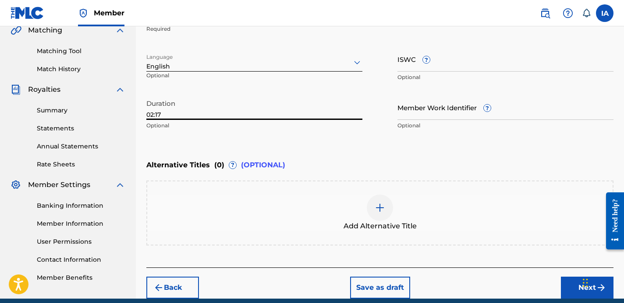
type input "02:17"
click at [568, 286] on button "Next" at bounding box center [587, 287] width 53 height 22
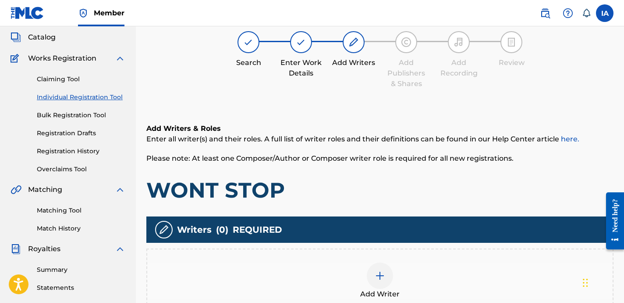
scroll to position [65, 0]
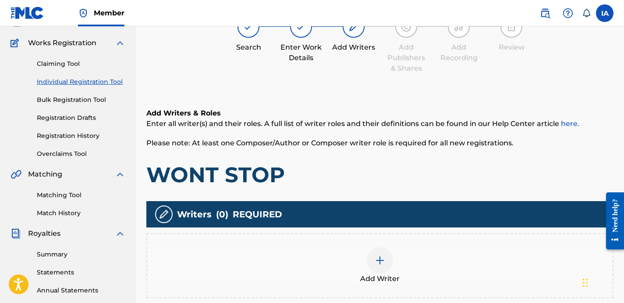
click at [420, 283] on div "Add Writer" at bounding box center [380, 265] width 466 height 37
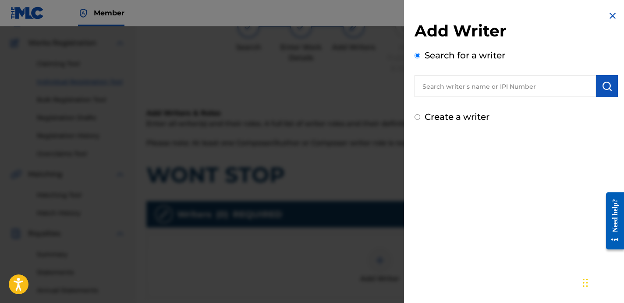
click at [501, 91] on input "text" at bounding box center [506, 86] width 182 height 22
paste input "CARRILLO FABYAN AZRIEL"
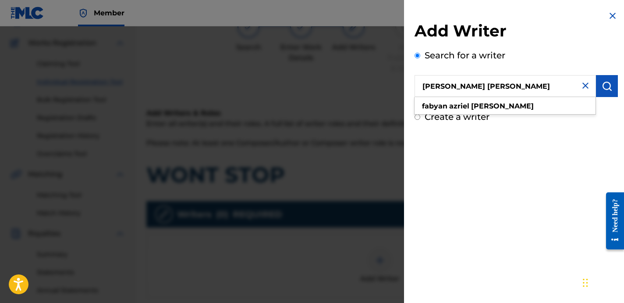
type input "CARRILLO FABYAN AZRIEL"
click at [602, 93] on button "submit" at bounding box center [607, 86] width 22 height 22
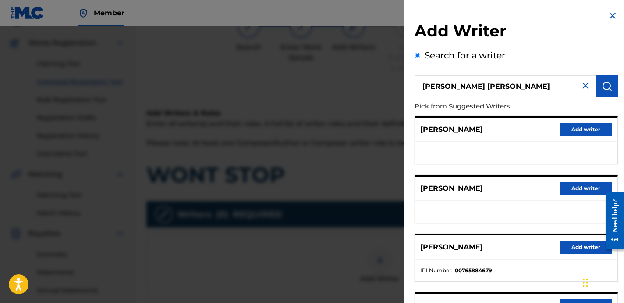
click at [454, 194] on div "FABYAN CARRILLO Add writer" at bounding box center [516, 188] width 203 height 24
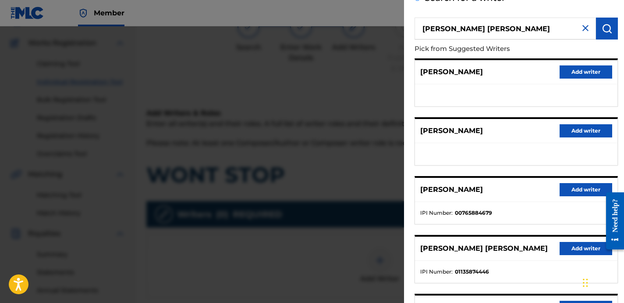
scroll to position [58, 0]
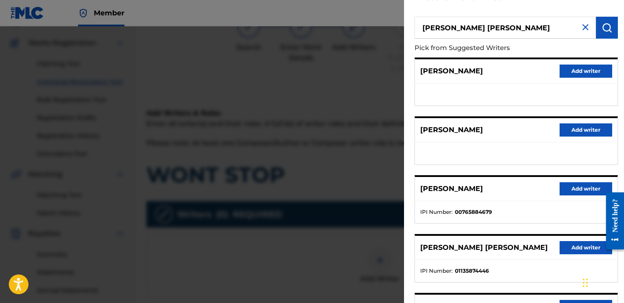
click at [573, 248] on button "Add writer" at bounding box center [586, 247] width 53 height 13
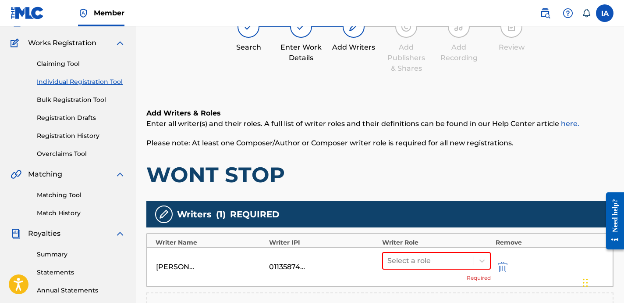
drag, startPoint x: 496, startPoint y: 187, endPoint x: 479, endPoint y: 178, distance: 18.6
click at [479, 178] on h1 "WONT STOP" at bounding box center [379, 174] width 467 height 26
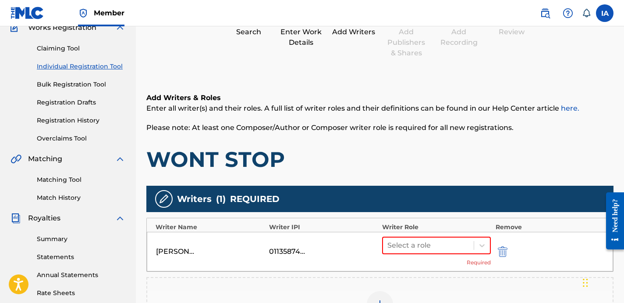
scroll to position [194, 0]
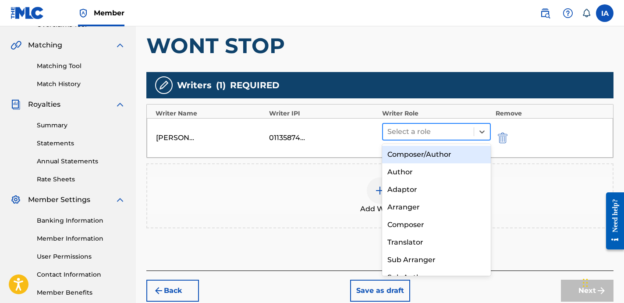
click at [456, 129] on div at bounding box center [429, 131] width 82 height 12
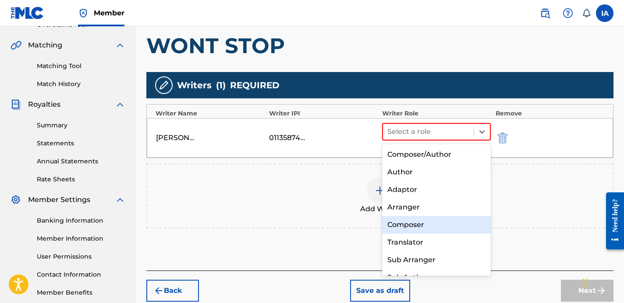
click at [448, 228] on div "Composer" at bounding box center [436, 225] width 109 height 18
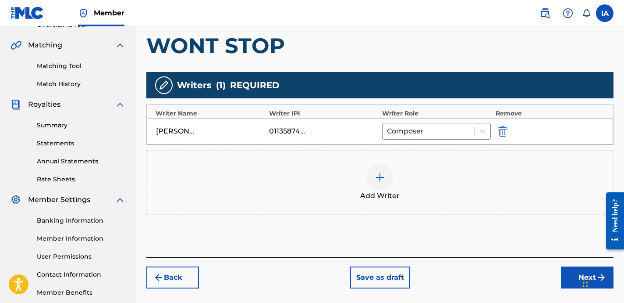
click at [571, 268] on button "Next" at bounding box center [587, 277] width 53 height 22
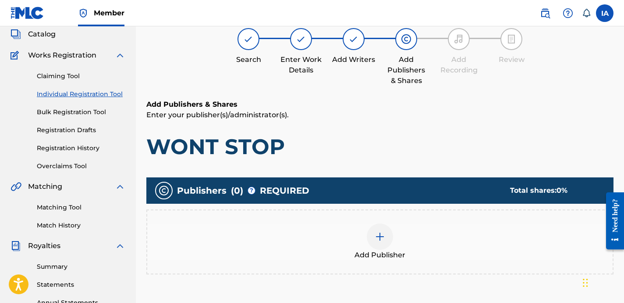
scroll to position [39, 0]
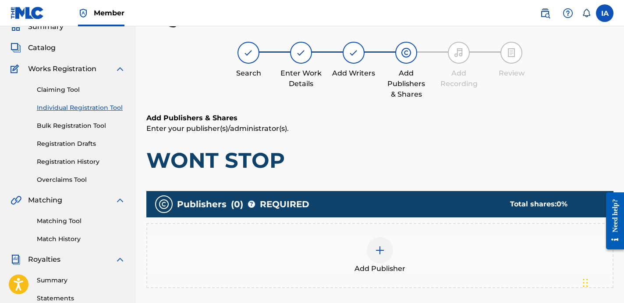
click at [402, 267] on span "Add Publisher" at bounding box center [380, 268] width 51 height 11
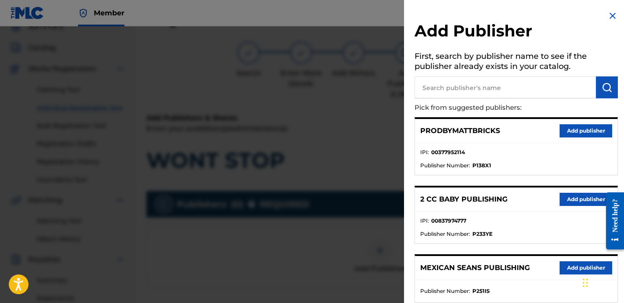
click at [481, 82] on input "text" at bounding box center [506, 87] width 182 height 22
paste input "FARIEL"
type input "FARIEL"
click at [603, 92] on img "submit" at bounding box center [607, 87] width 11 height 11
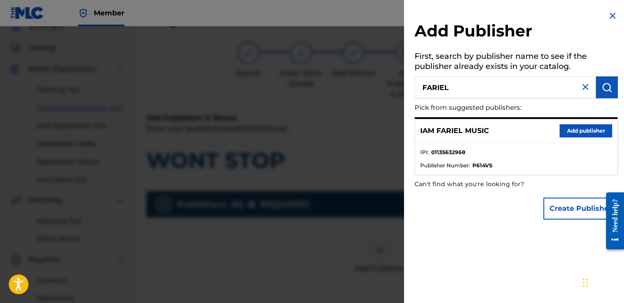
click at [564, 131] on button "Add publisher" at bounding box center [586, 130] width 53 height 13
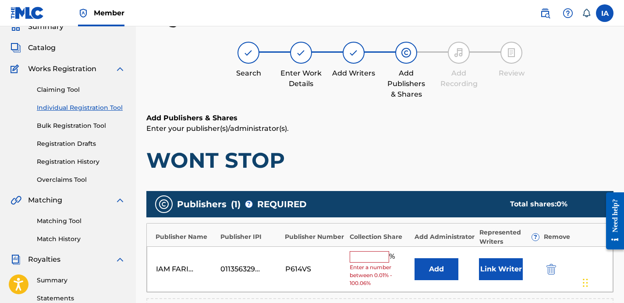
click at [369, 141] on div "Add Publishers & Shares Enter your publisher(s)/administrator(s). WONT STOP" at bounding box center [379, 143] width 467 height 61
click at [377, 256] on input "text" at bounding box center [369, 256] width 39 height 11
click at [379, 257] on input "text" at bounding box center [369, 256] width 39 height 11
type input "50"
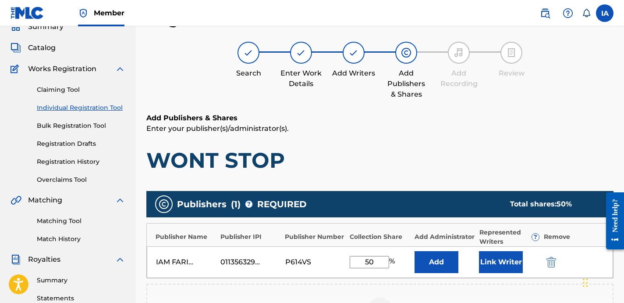
drag, startPoint x: 380, startPoint y: 264, endPoint x: 336, endPoint y: 245, distance: 47.9
click at [343, 248] on div "IAM FARIEL MUSIC 01135632968 P614VS 50 % Add Link Writer" at bounding box center [380, 262] width 466 height 32
click at [449, 267] on button "Add" at bounding box center [437, 262] width 44 height 22
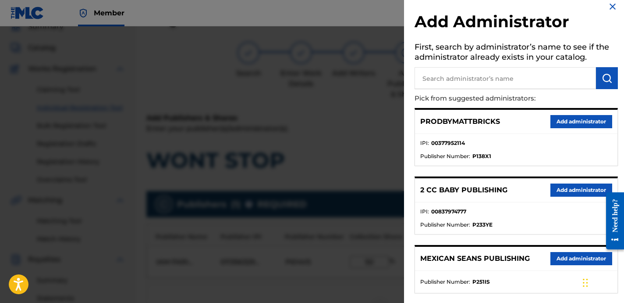
scroll to position [23, 0]
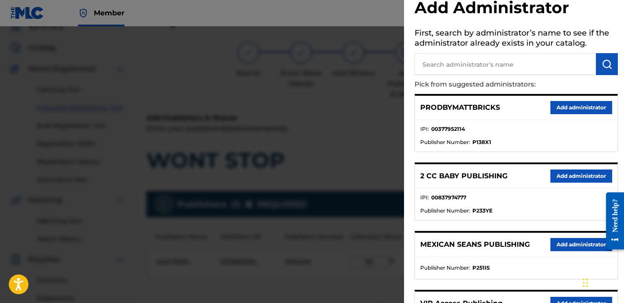
drag, startPoint x: 515, startPoint y: 161, endPoint x: 508, endPoint y: 159, distance: 7.3
click at [508, 159] on div "PRODBYMATTBRICKS Add administrator IPI : 00377952114 Publisher Number : P138X1 …" at bounding box center [516, 255] width 203 height 322
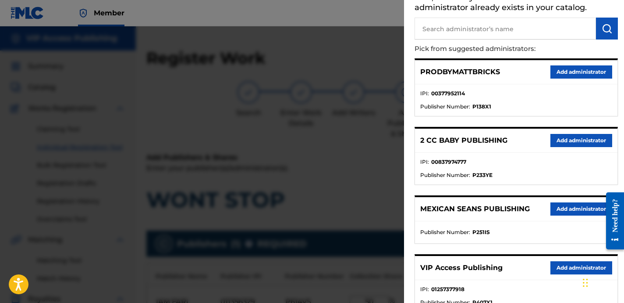
scroll to position [103, 0]
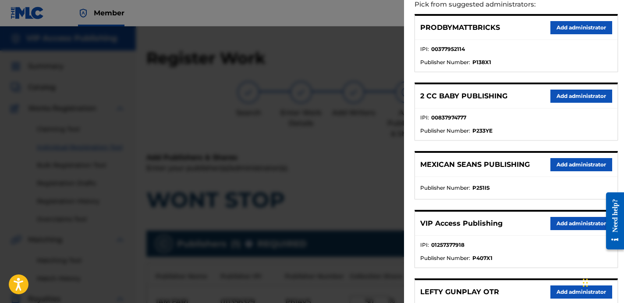
click at [565, 222] on button "Add administrator" at bounding box center [582, 223] width 62 height 13
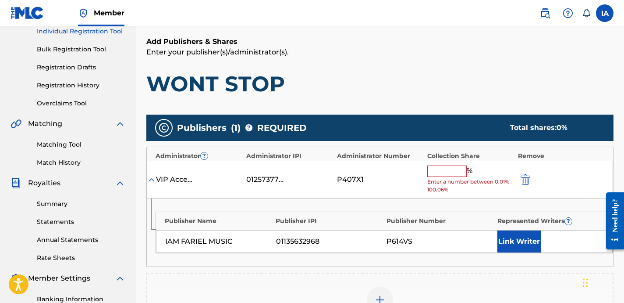
scroll to position [120, 0]
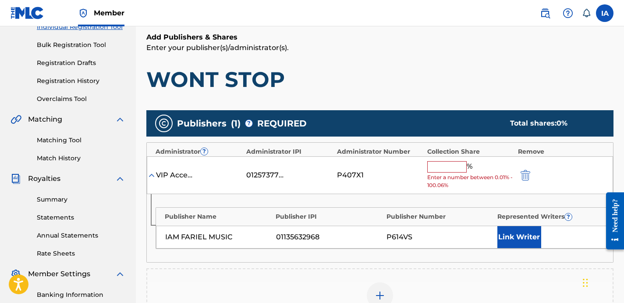
click at [441, 167] on input "text" at bounding box center [446, 166] width 39 height 11
type input "50"
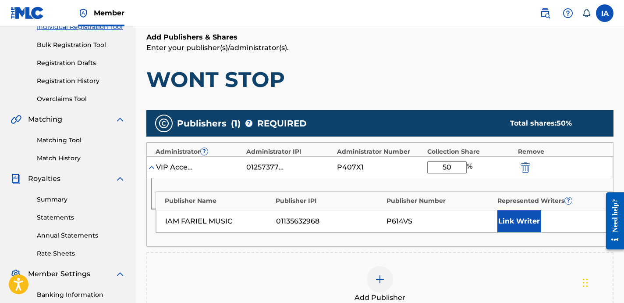
click at [517, 221] on button "Link Writer" at bounding box center [520, 221] width 44 height 22
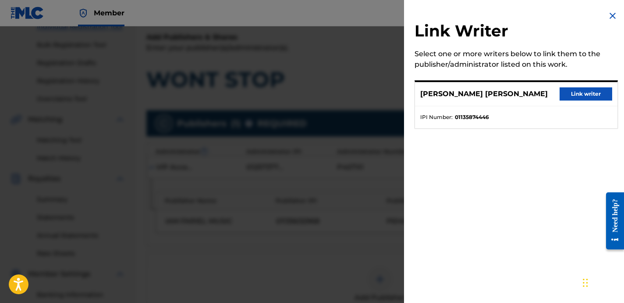
click at [580, 98] on button "Link writer" at bounding box center [586, 93] width 53 height 13
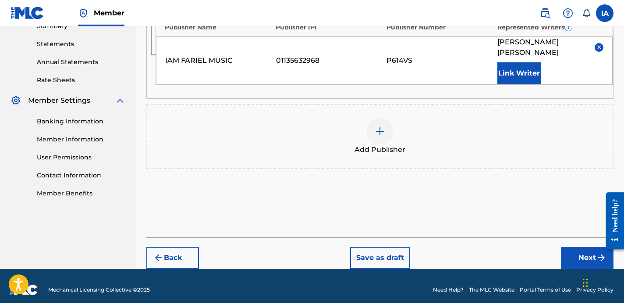
scroll to position [301, 0]
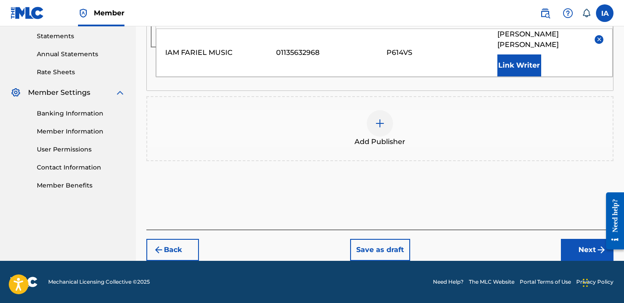
click at [582, 253] on button "Next" at bounding box center [587, 250] width 53 height 22
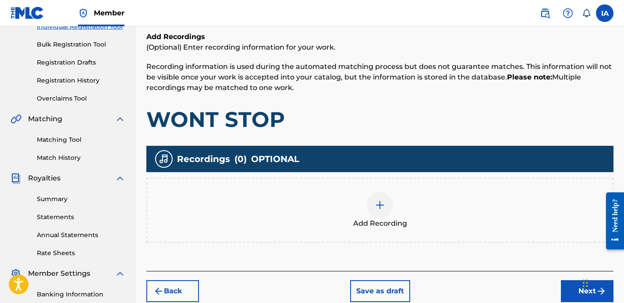
scroll to position [123, 0]
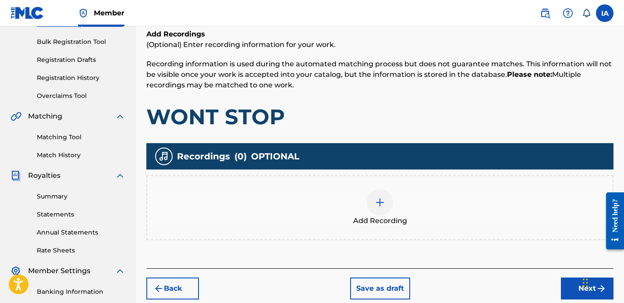
click at [372, 213] on div at bounding box center [380, 202] width 26 height 26
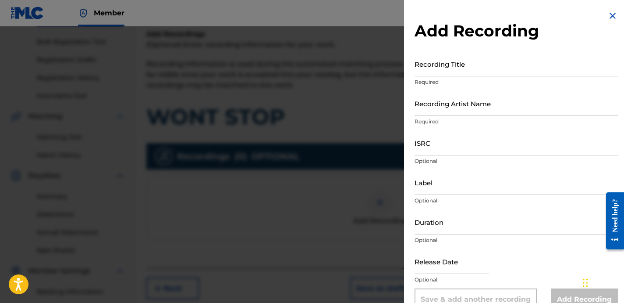
click at [485, 77] on div "Recording Title Required" at bounding box center [516, 70] width 203 height 39
click at [455, 70] on input "Recording Title" at bounding box center [516, 63] width 203 height 25
paste input "WONT STOP"
type input "WONT STOP"
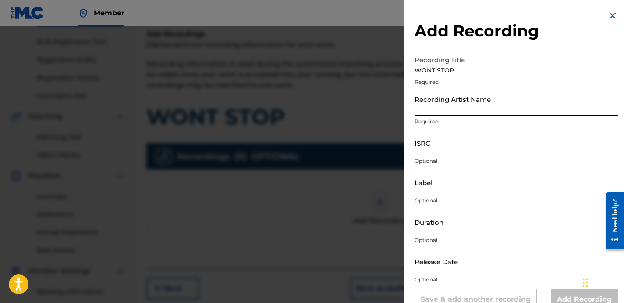
click at [459, 96] on input "Recording Artist Name" at bounding box center [516, 103] width 203 height 25
click at [445, 110] on input "Recording Artist Name" at bounding box center [516, 103] width 203 height 25
paste input "RICH RABBIT"
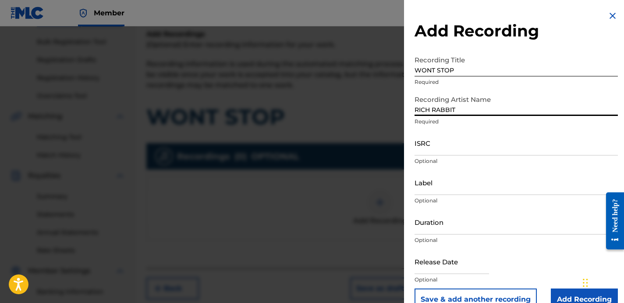
paste input "RICH RABBIT RECORDS"
type input "RICH RABBIT"
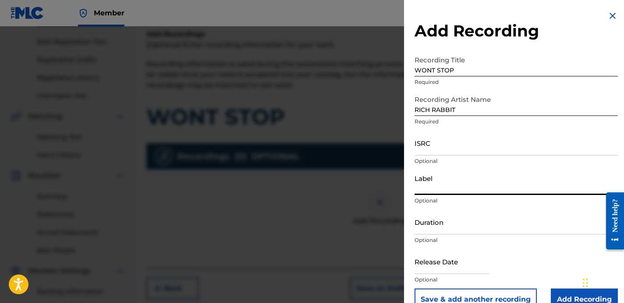
click at [430, 189] on input "Label" at bounding box center [516, 182] width 203 height 25
paste input "RICH RABBIT RECORDS"
type input "RICH RABBIT RECORDS"
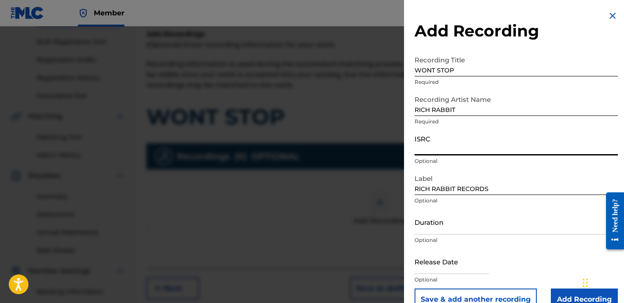
click at [454, 151] on input "ISRC" at bounding box center [516, 142] width 203 height 25
paste input "QZFZ32447398"
type input "QZFZ32447398"
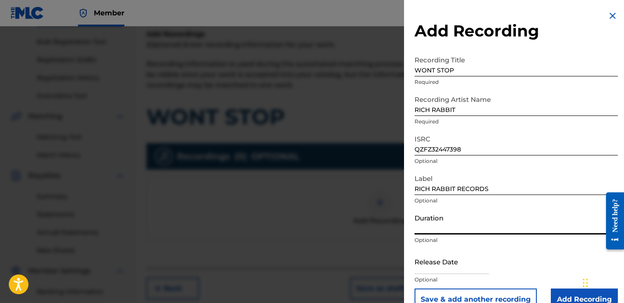
click at [449, 224] on input "Duration" at bounding box center [516, 221] width 203 height 25
click at [460, 230] on input "Duration" at bounding box center [516, 221] width 203 height 25
paste input "2:17"
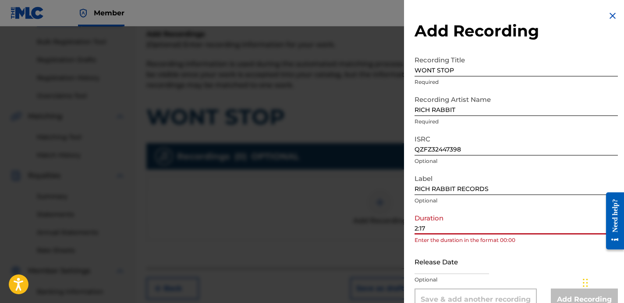
click at [416, 228] on input "2:17" at bounding box center [516, 221] width 203 height 25
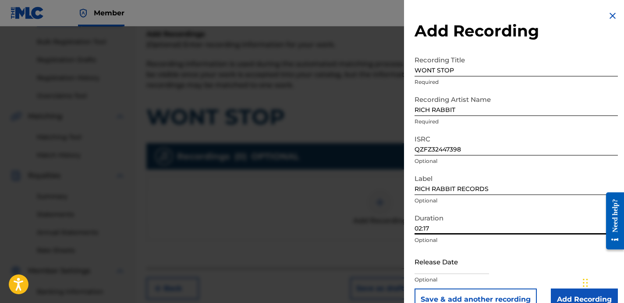
scroll to position [18, 0]
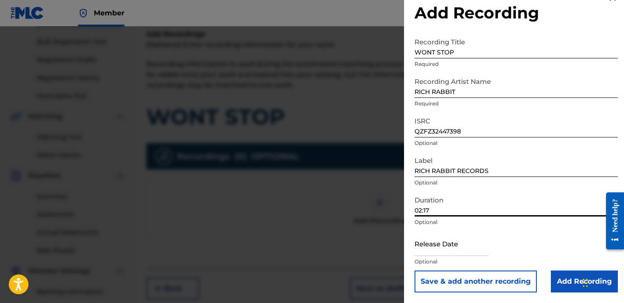
type input "02:17"
click at [565, 280] on input "Add Recording" at bounding box center [584, 281] width 67 height 22
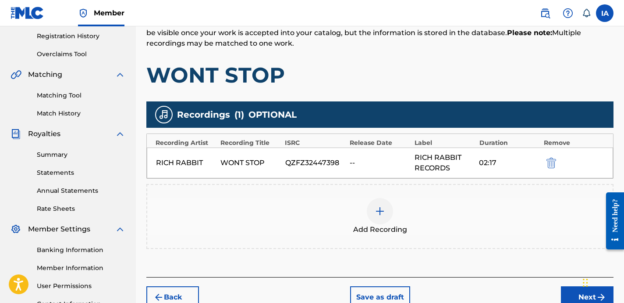
scroll to position [168, 0]
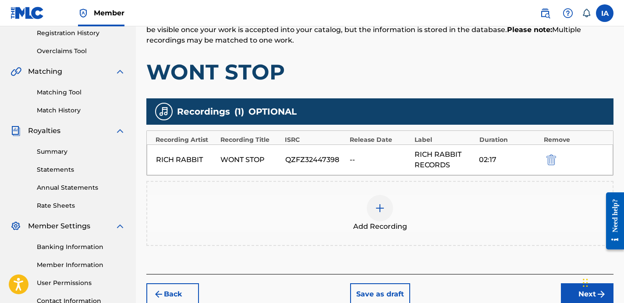
click at [457, 94] on div "Add Recordings (Optional) Enter recording information for your work. Recording …" at bounding box center [379, 128] width 467 height 289
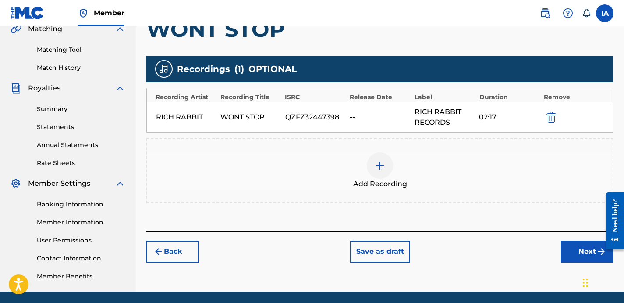
scroll to position [225, 0]
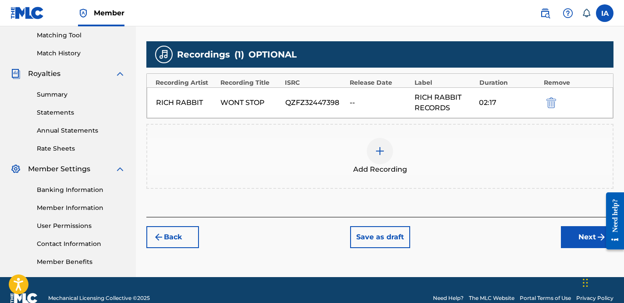
click at [578, 241] on button "Next" at bounding box center [587, 237] width 53 height 22
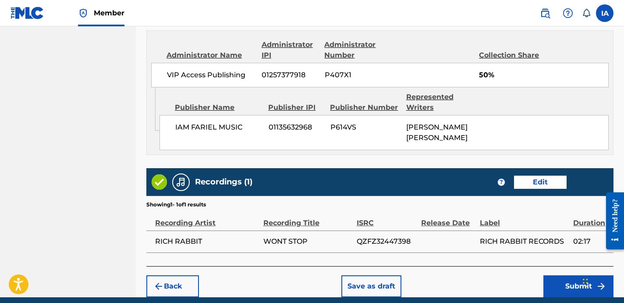
scroll to position [506, 0]
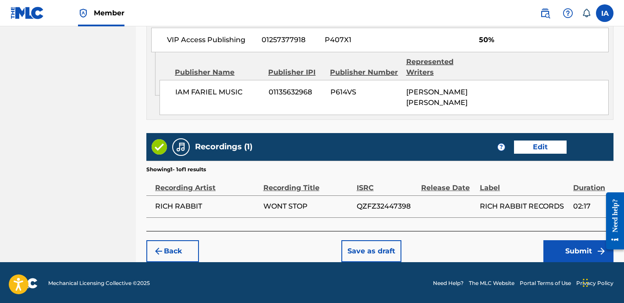
click at [562, 244] on button "Submit" at bounding box center [579, 251] width 70 height 22
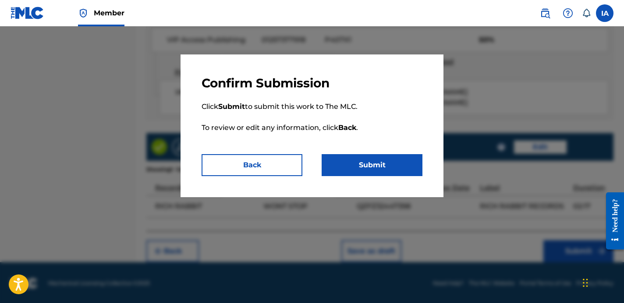
click at [371, 161] on button "Submit" at bounding box center [372, 165] width 101 height 22
